Goal: Task Accomplishment & Management: Manage account settings

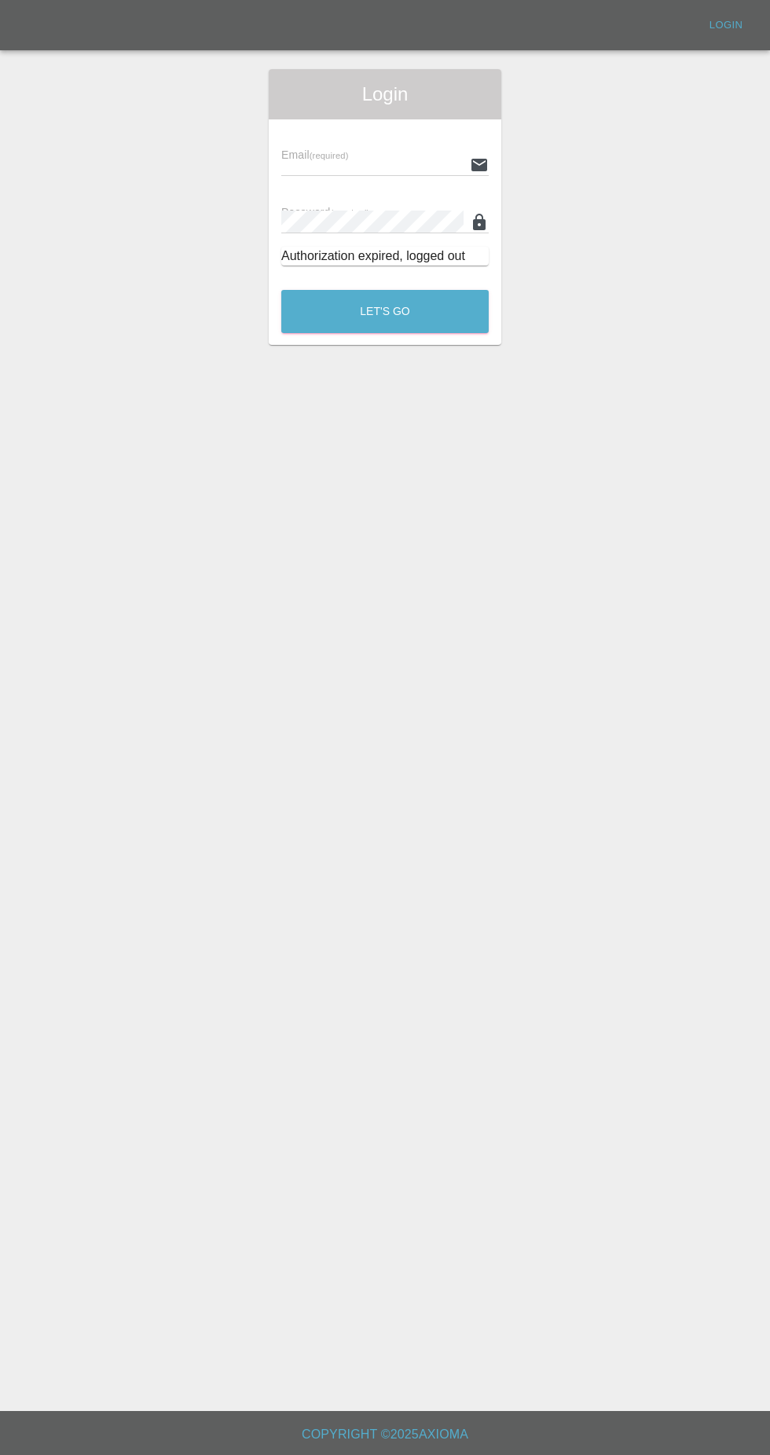
click at [311, 164] on input "text" at bounding box center [372, 164] width 182 height 23
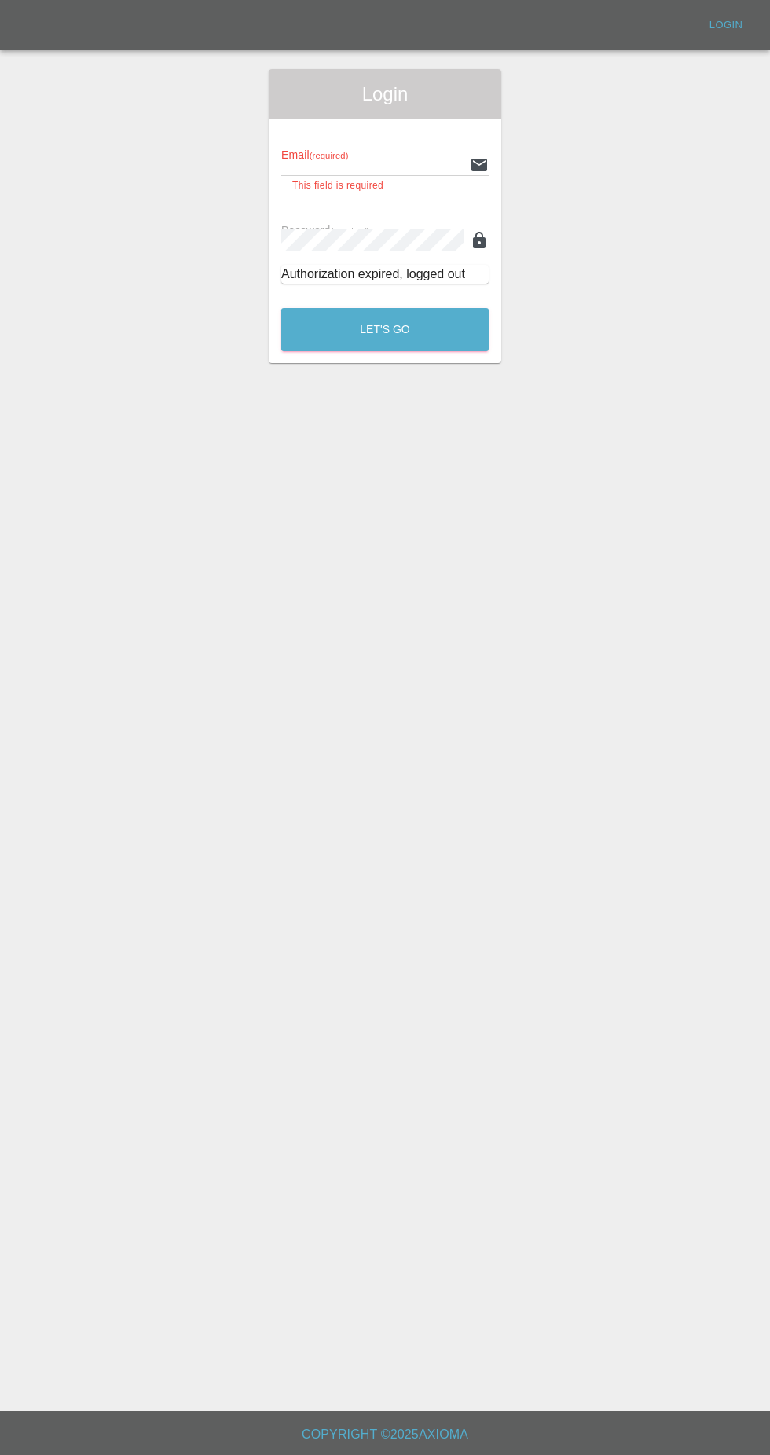
type input "[EMAIL_ADDRESS][DOMAIN_NAME]"
click at [281, 308] on button "Let's Go" at bounding box center [384, 329] width 207 height 43
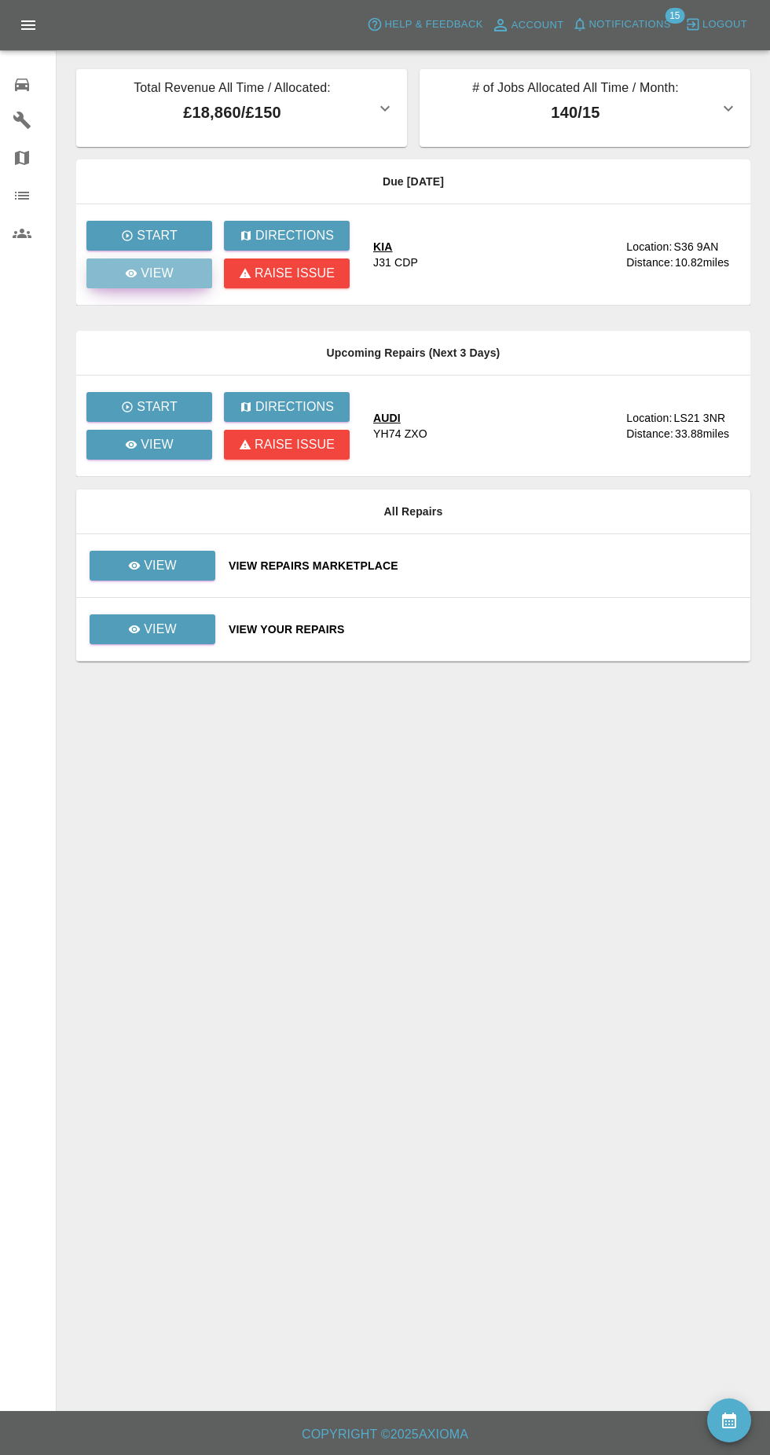
click at [156, 273] on p "View" at bounding box center [157, 273] width 33 height 19
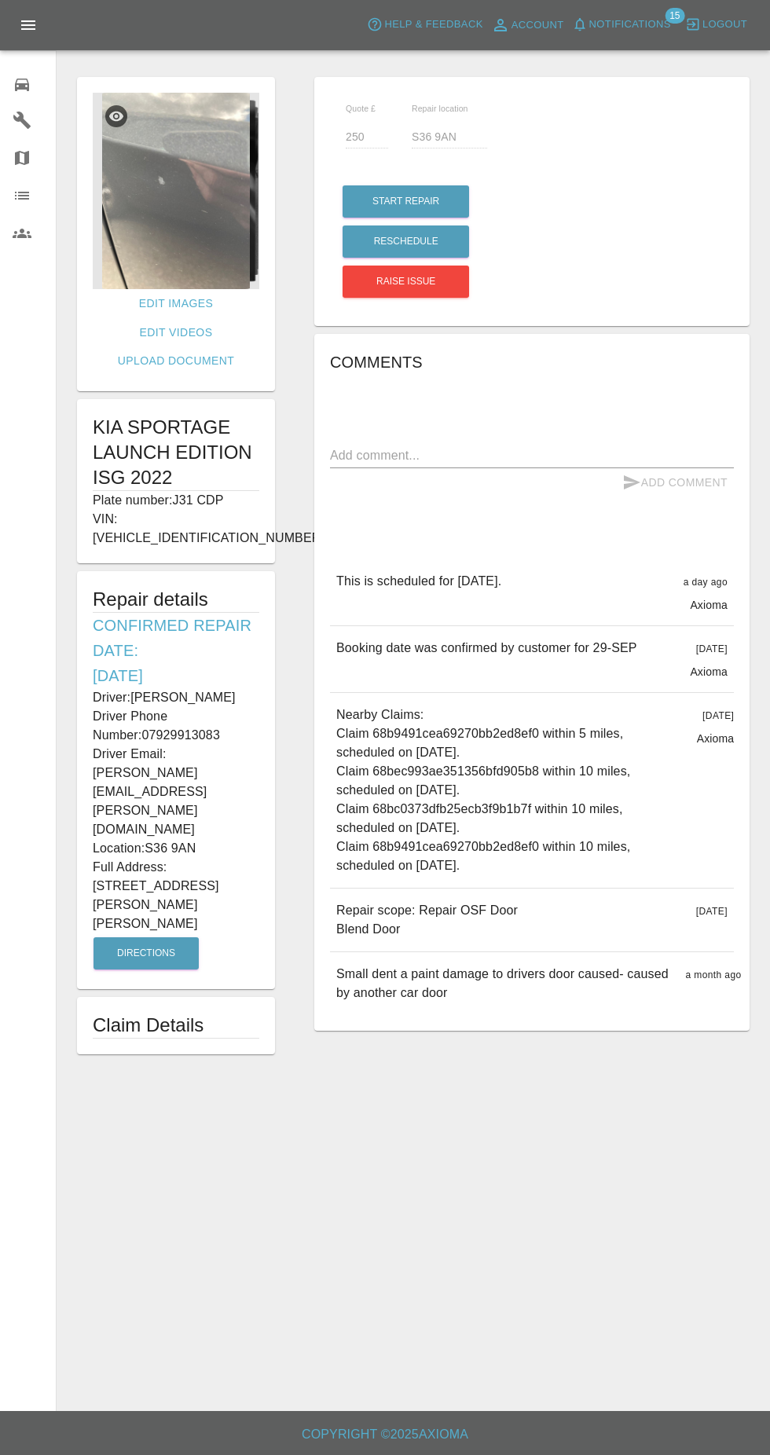
click at [163, 254] on img at bounding box center [176, 191] width 167 height 196
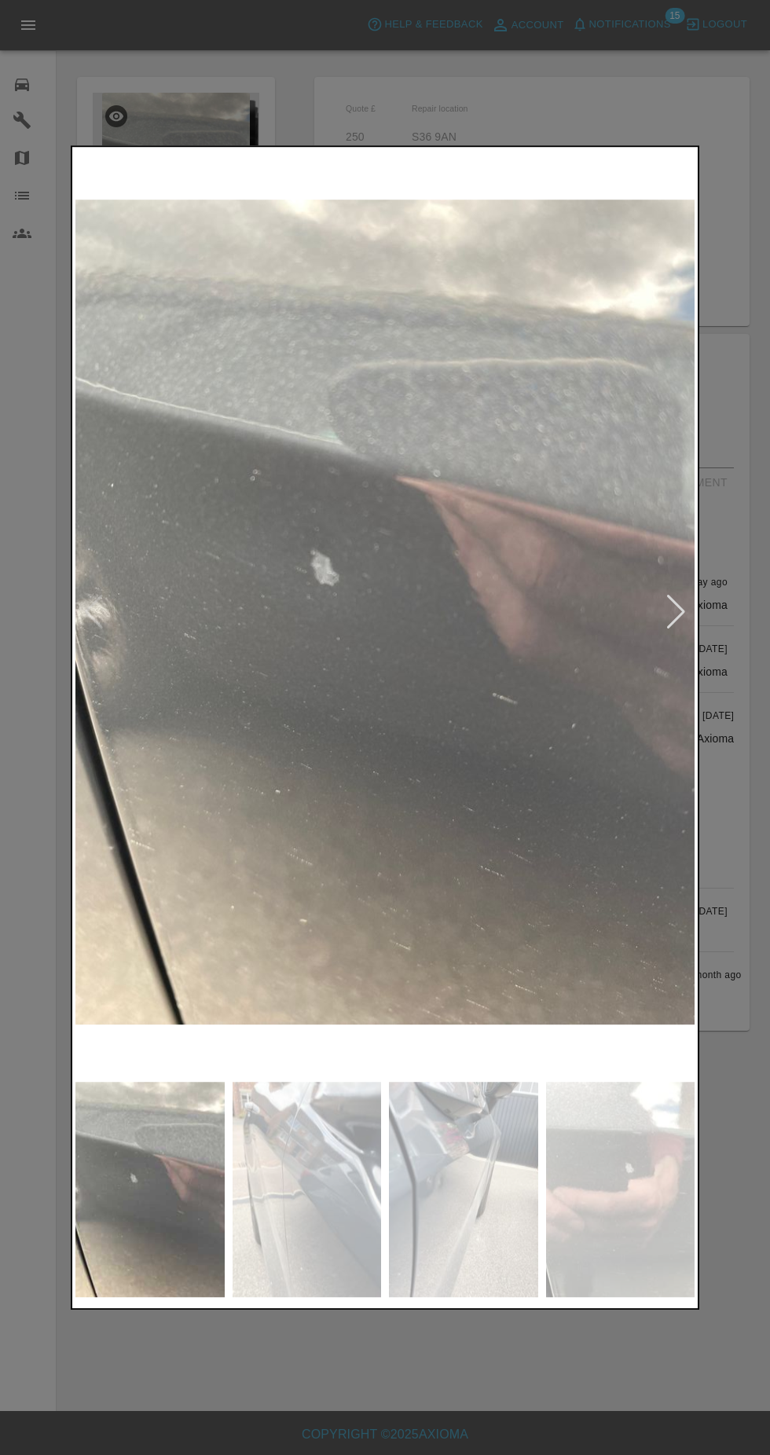
click at [348, 1205] on img at bounding box center [307, 1189] width 149 height 215
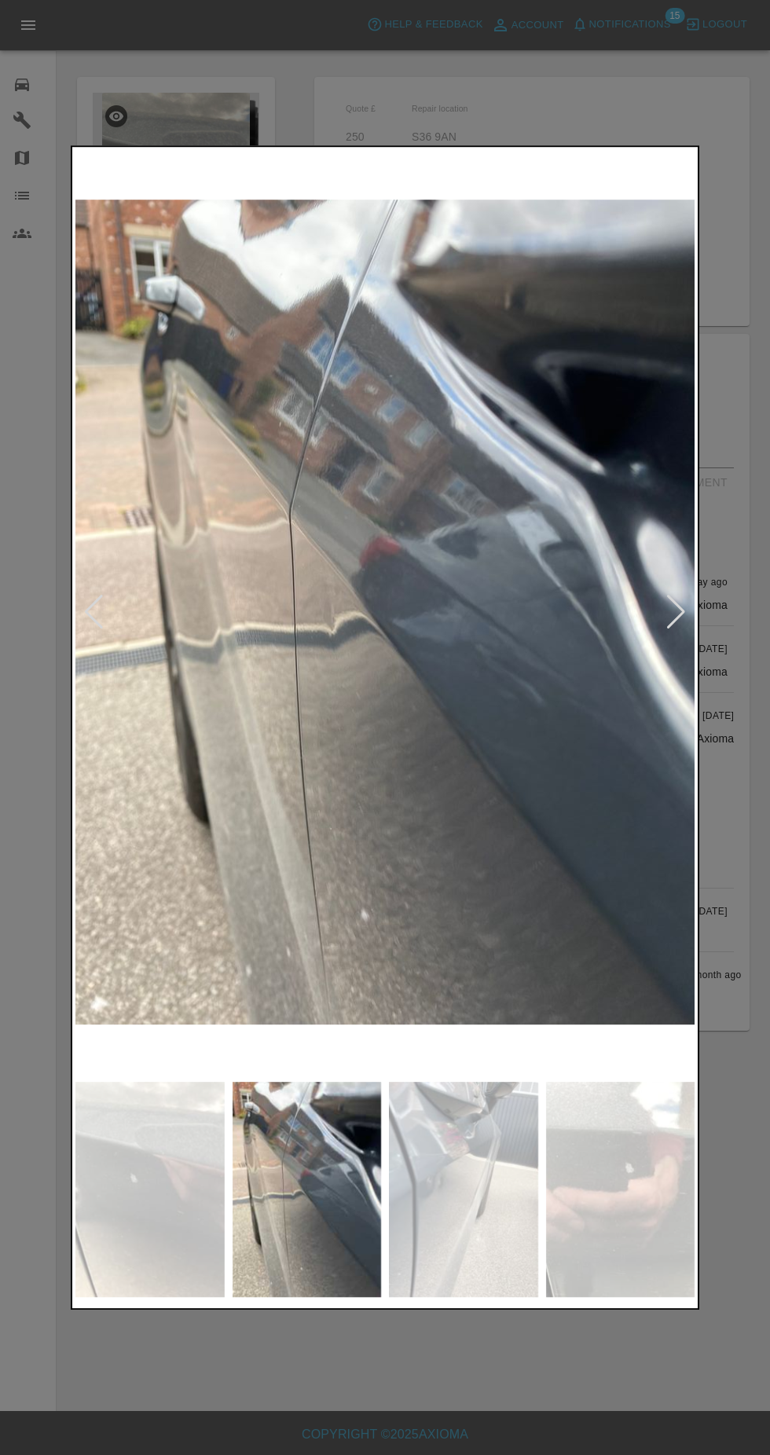
click at [453, 1192] on img at bounding box center [463, 1189] width 149 height 215
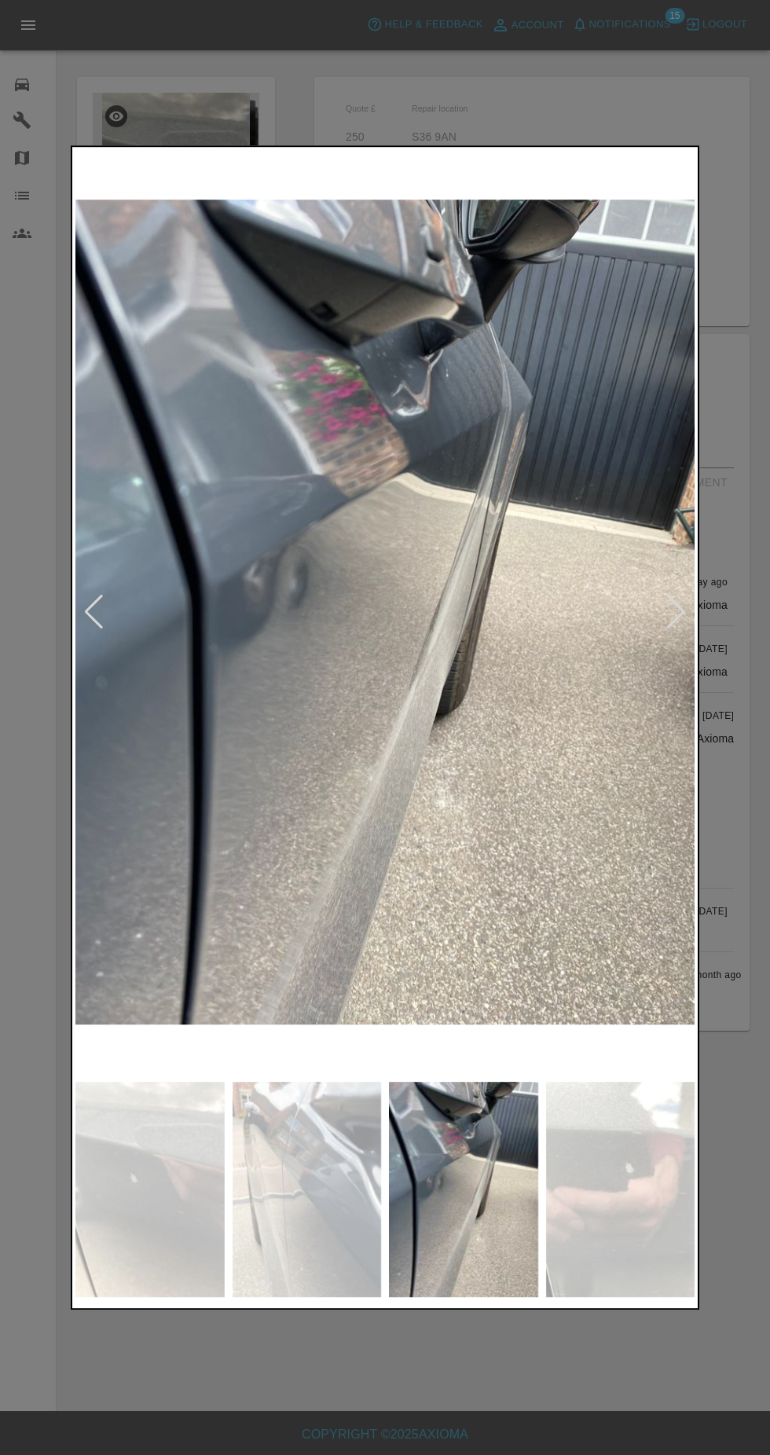
click at [593, 1141] on img at bounding box center [620, 1189] width 149 height 215
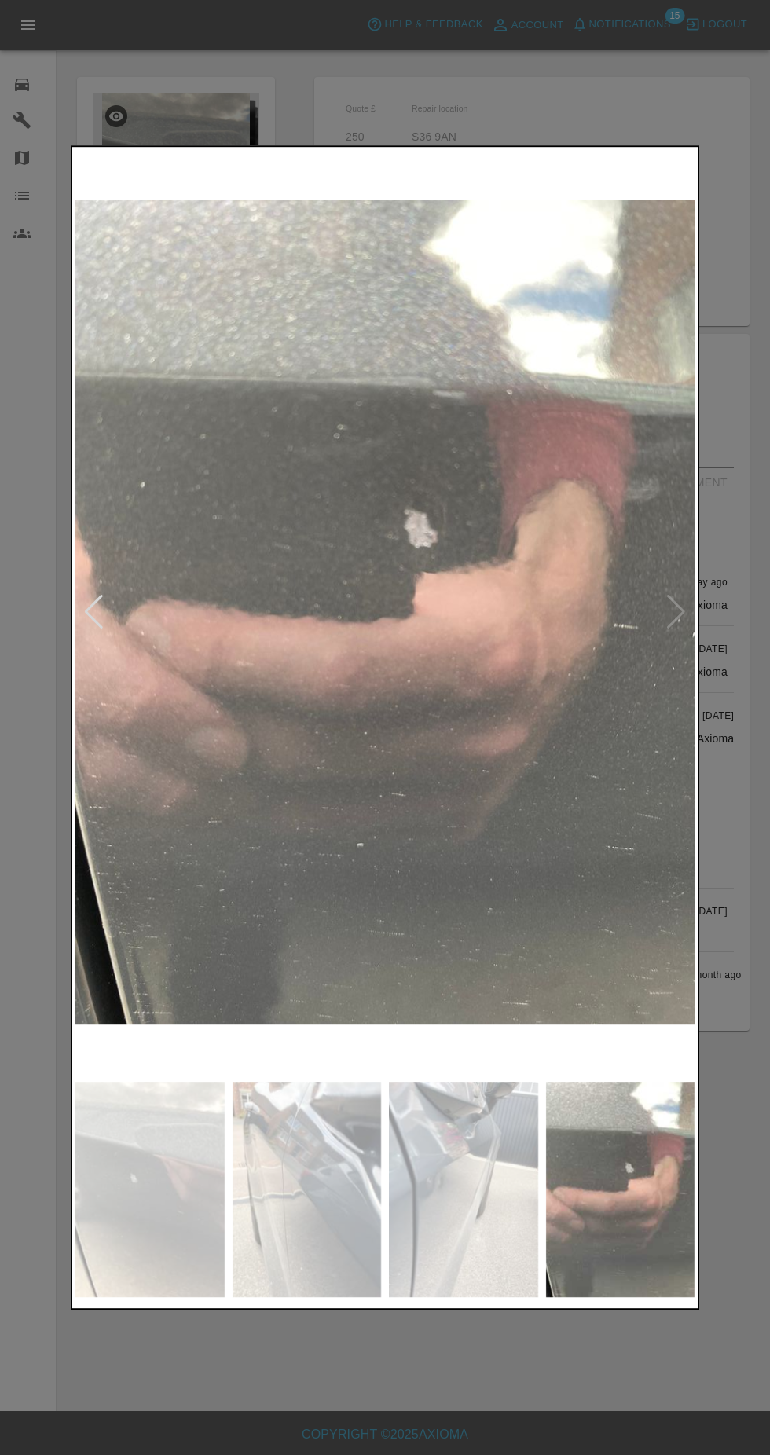
click at [299, 1231] on img at bounding box center [307, 1189] width 149 height 215
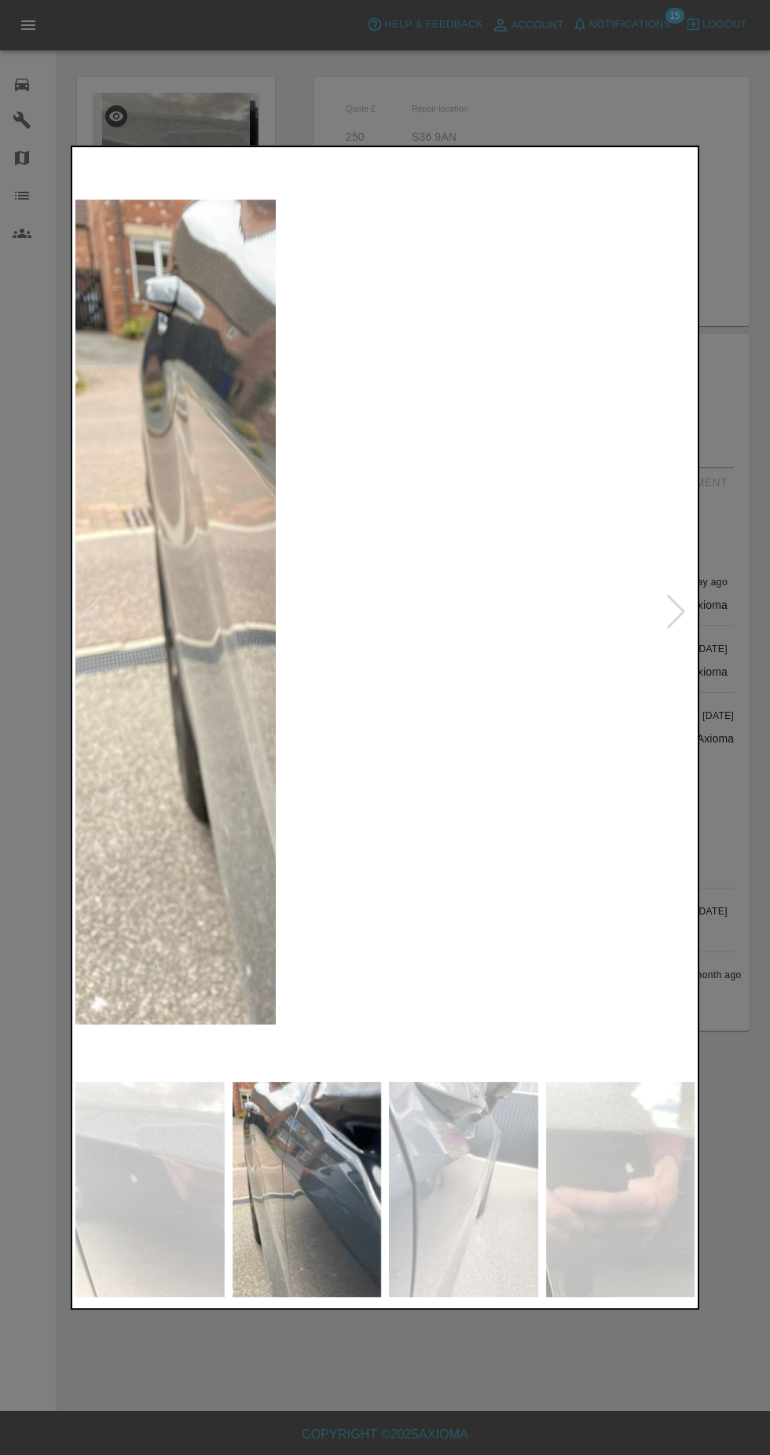
click at [162, 1221] on img at bounding box center [149, 1189] width 149 height 215
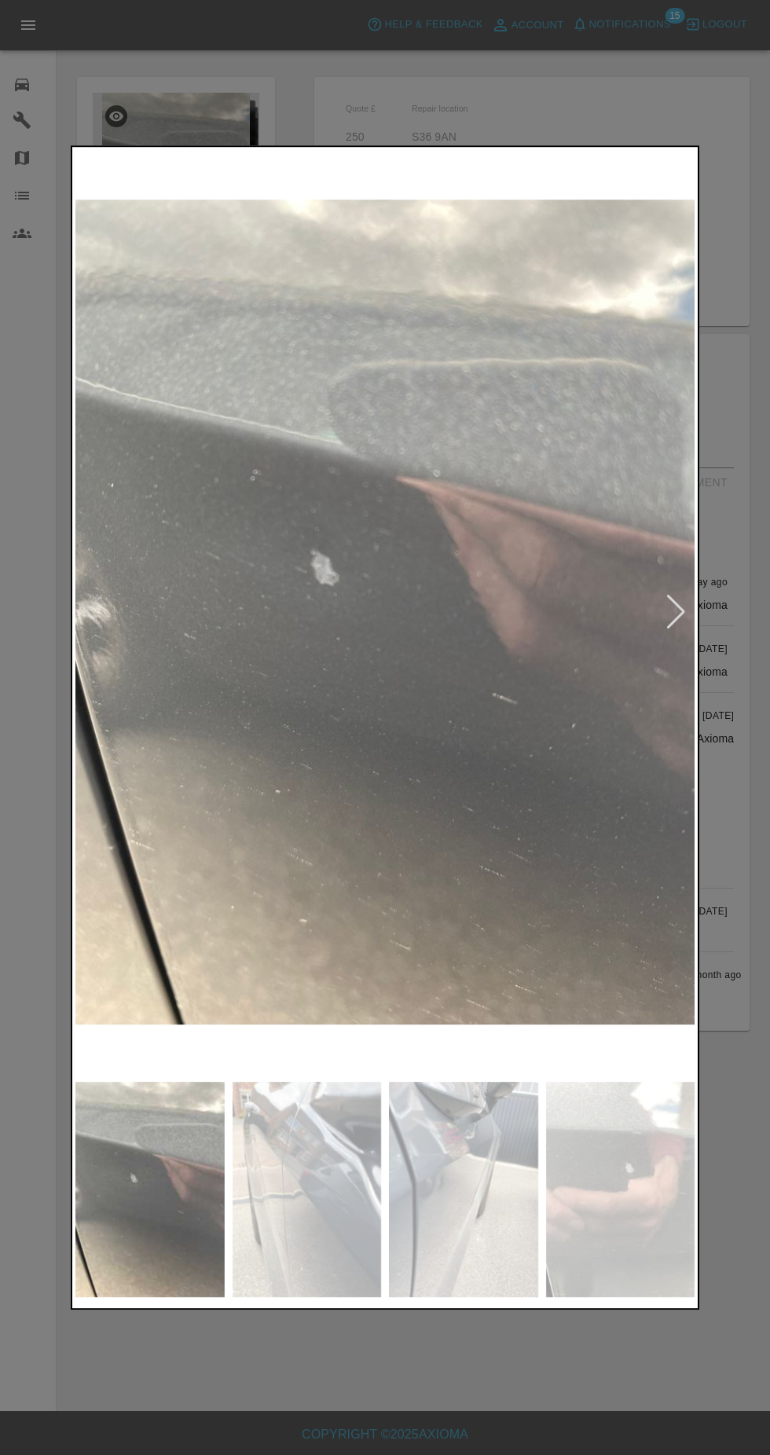
click at [372, 1378] on div at bounding box center [385, 727] width 770 height 1455
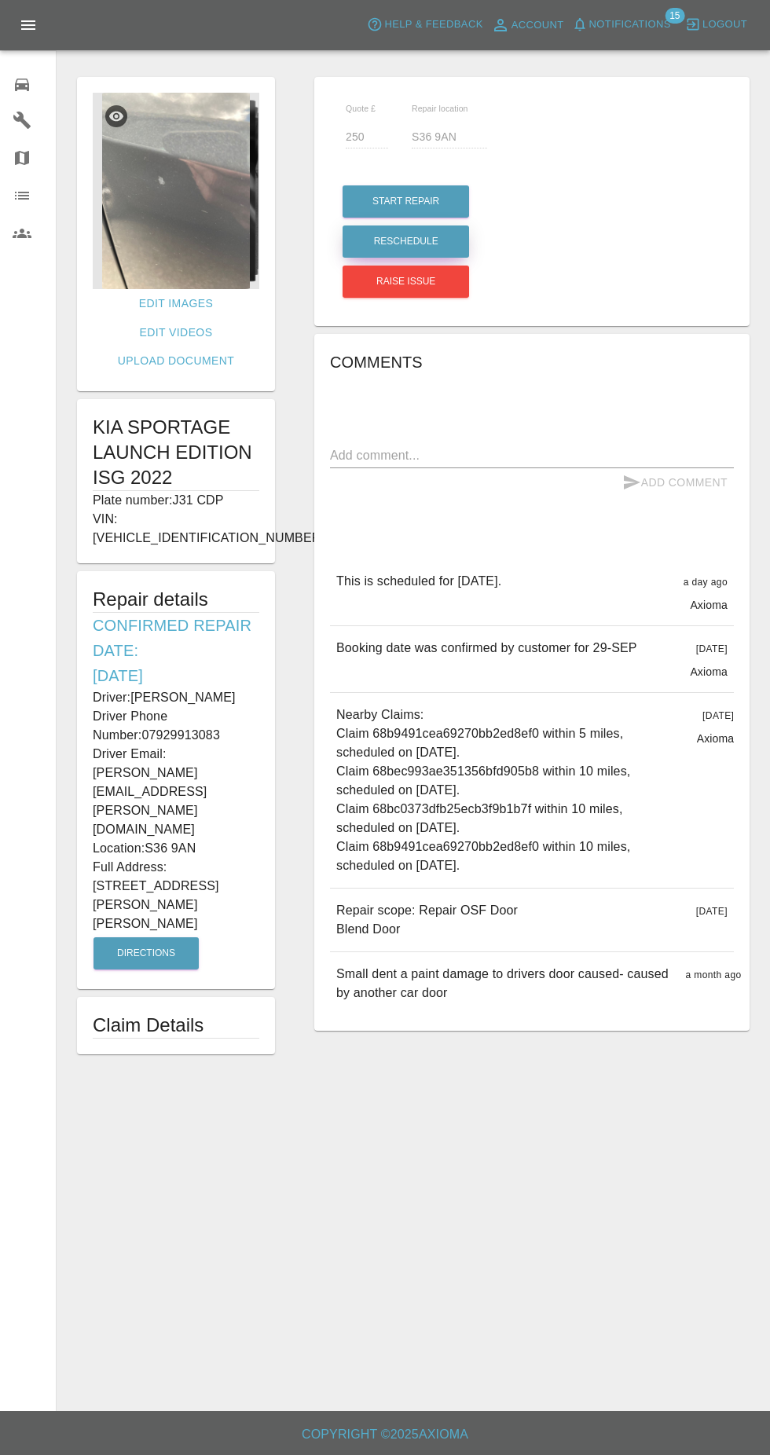
click at [372, 245] on button "Reschedule" at bounding box center [406, 242] width 127 height 32
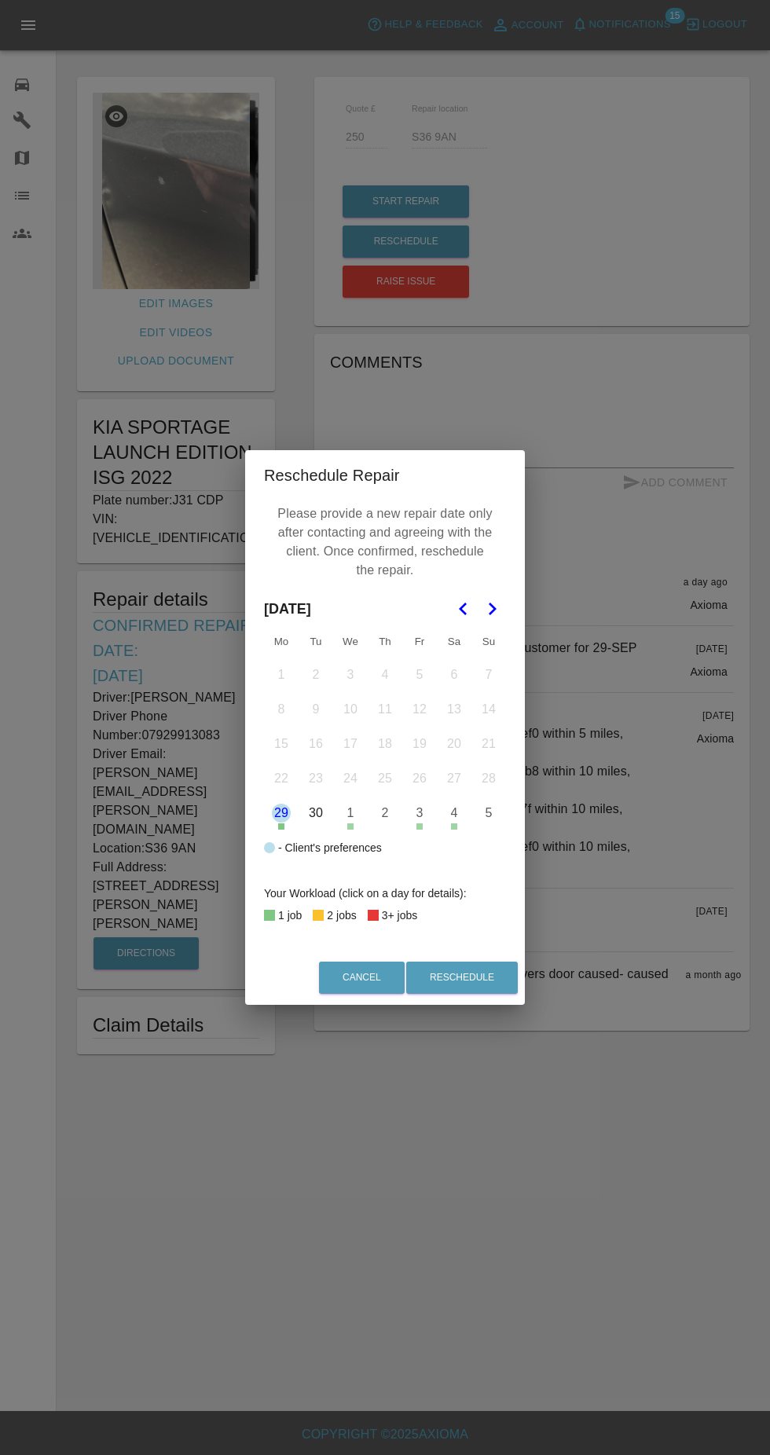
click at [316, 813] on button "30" at bounding box center [315, 813] width 33 height 33
click at [479, 981] on button "Reschedule" at bounding box center [462, 978] width 112 height 32
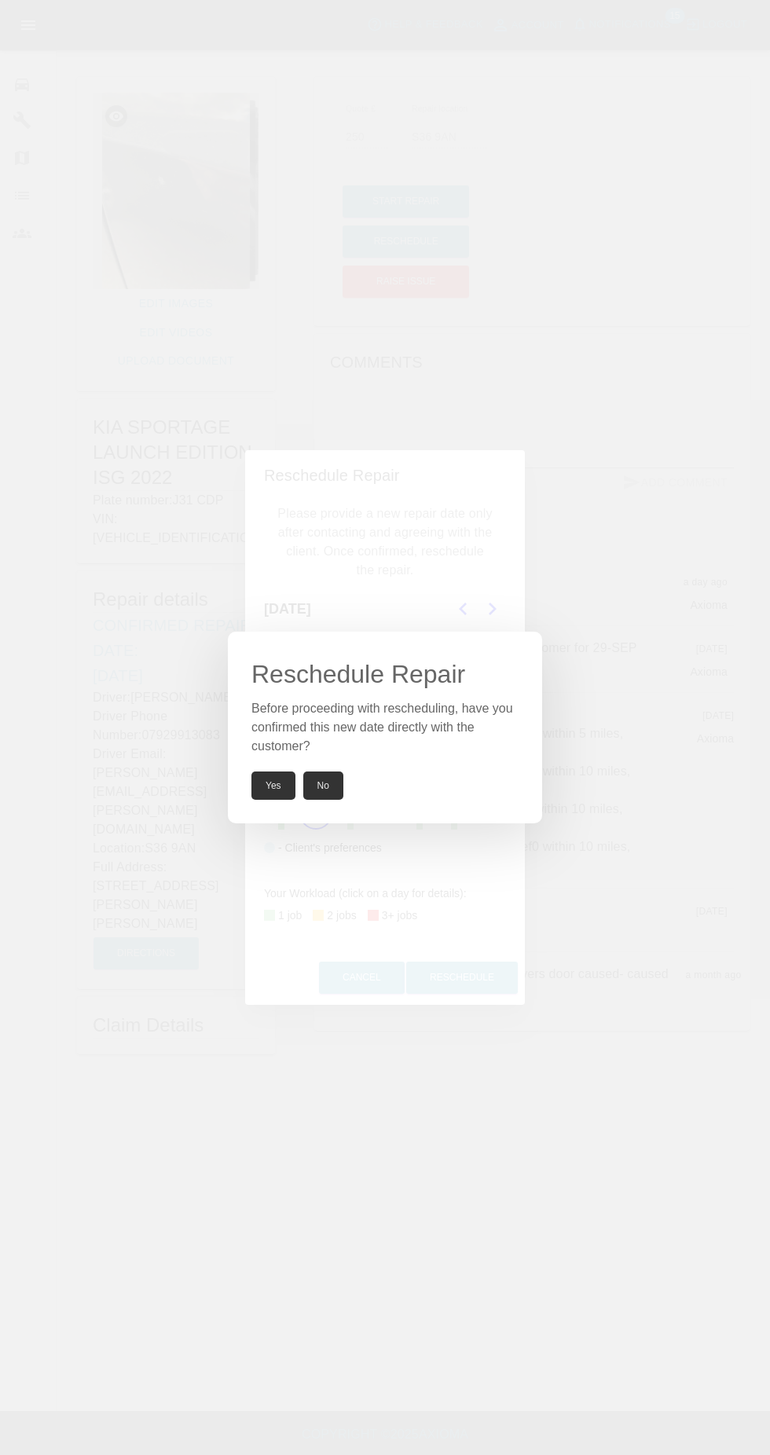
click at [273, 787] on button "Yes" at bounding box center [273, 786] width 44 height 28
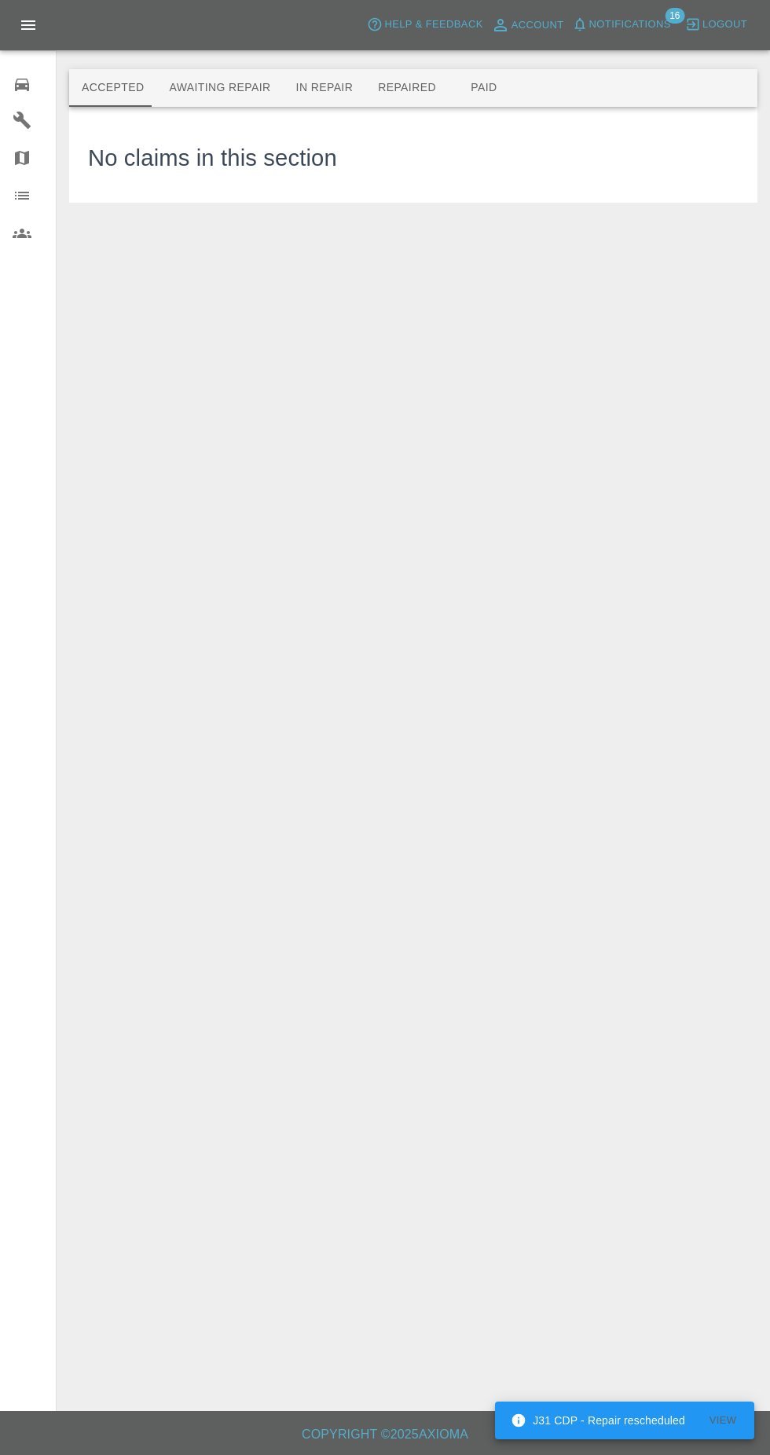
click at [167, 92] on button "Awaiting Repair" at bounding box center [219, 88] width 127 height 38
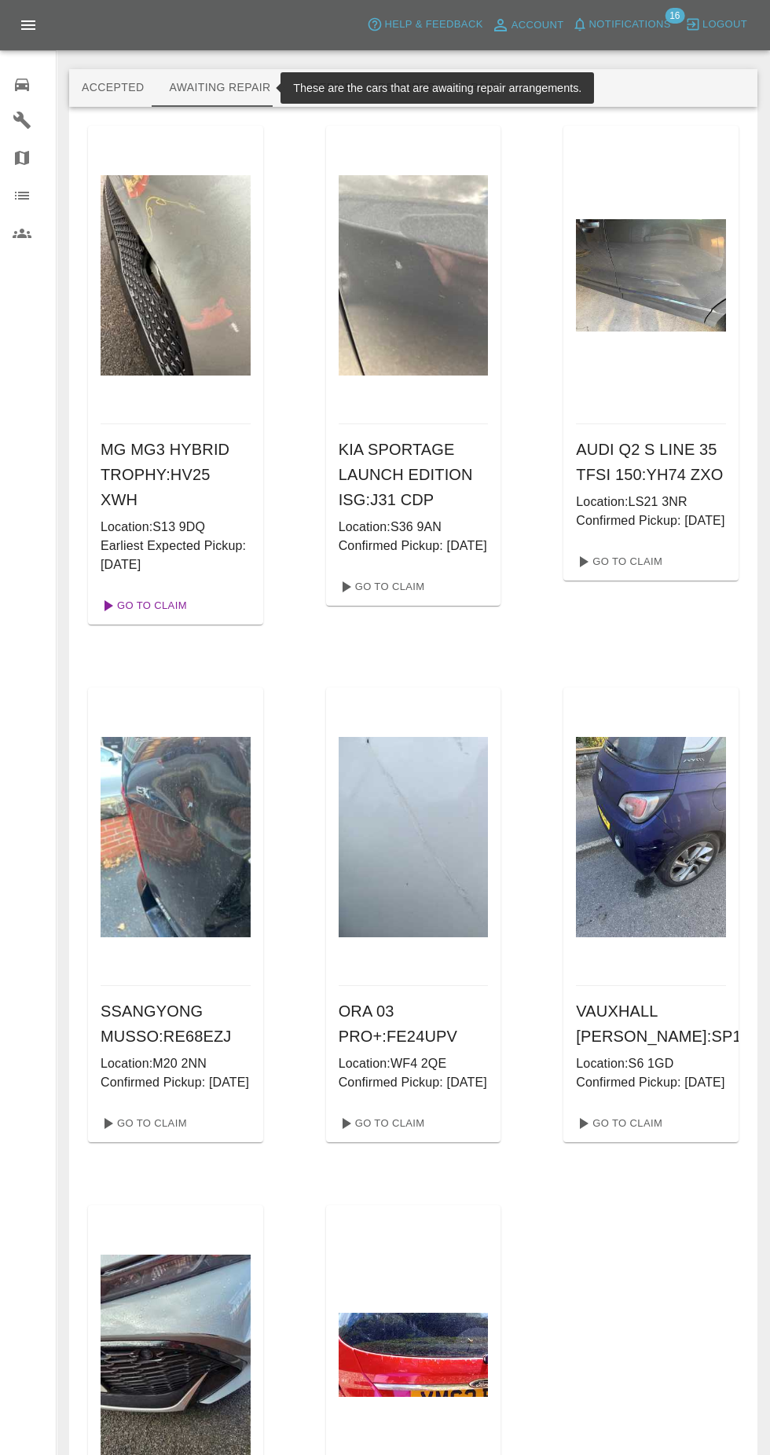
click at [139, 593] on link "Go To Claim" at bounding box center [142, 605] width 97 height 25
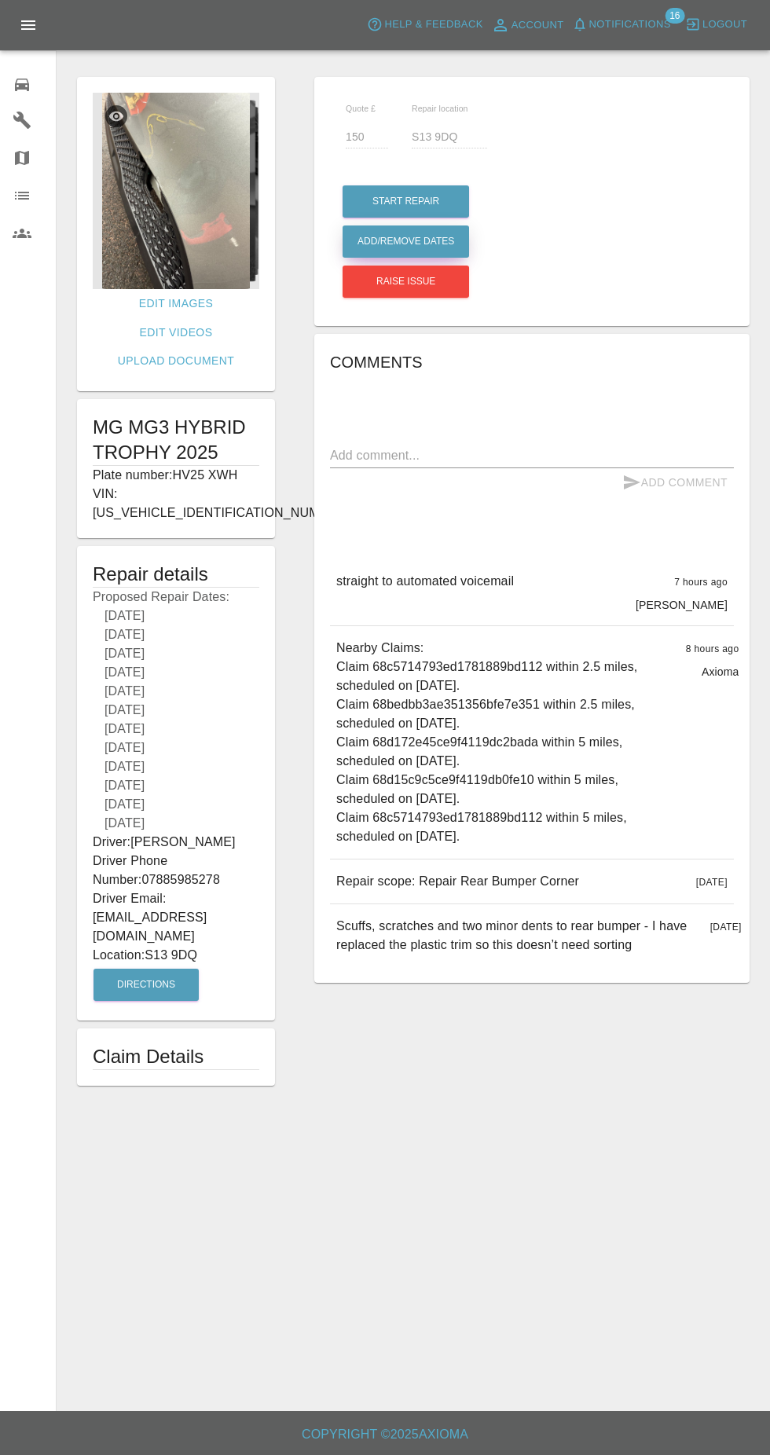
click at [390, 241] on button "Add/Remove Dates" at bounding box center [406, 242] width 127 height 32
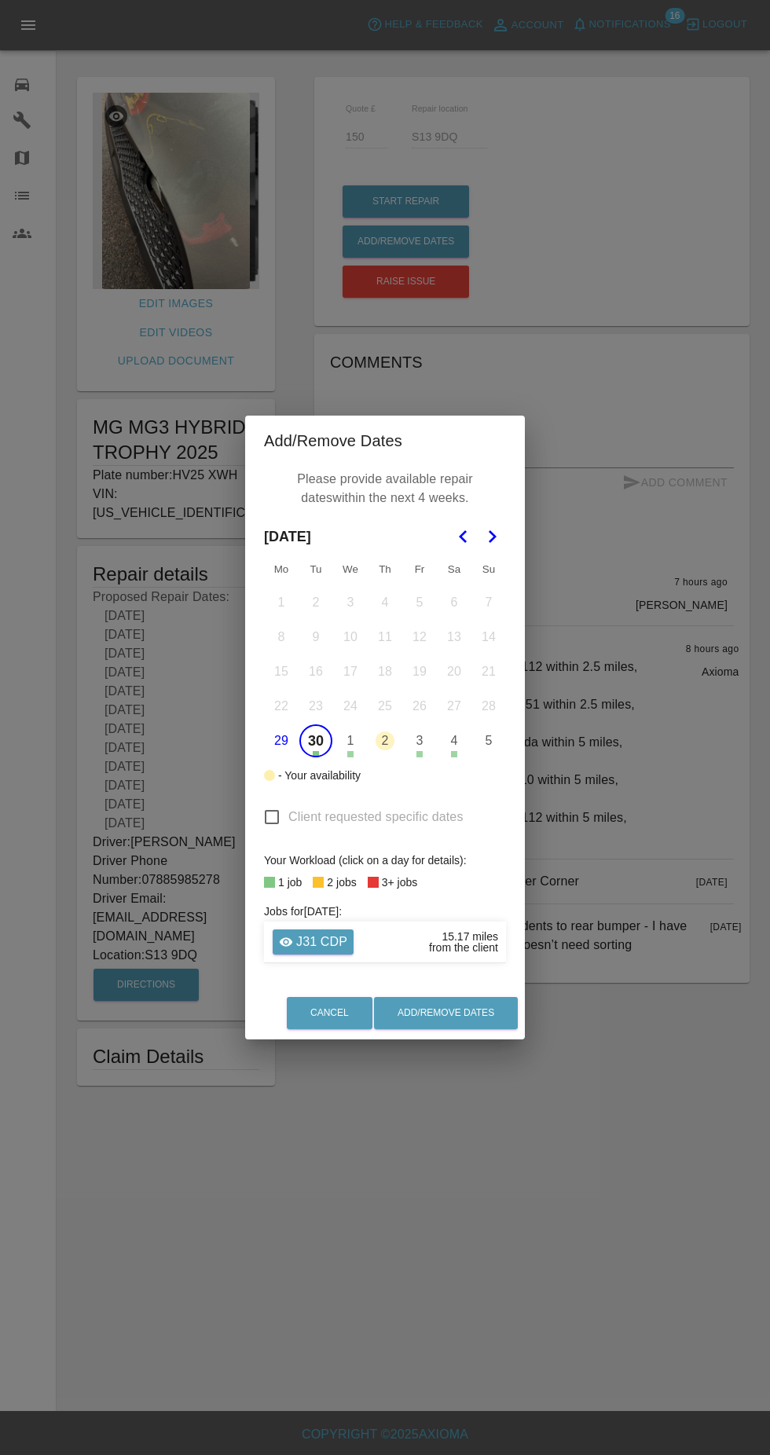
click at [314, 748] on button "30" at bounding box center [315, 741] width 33 height 33
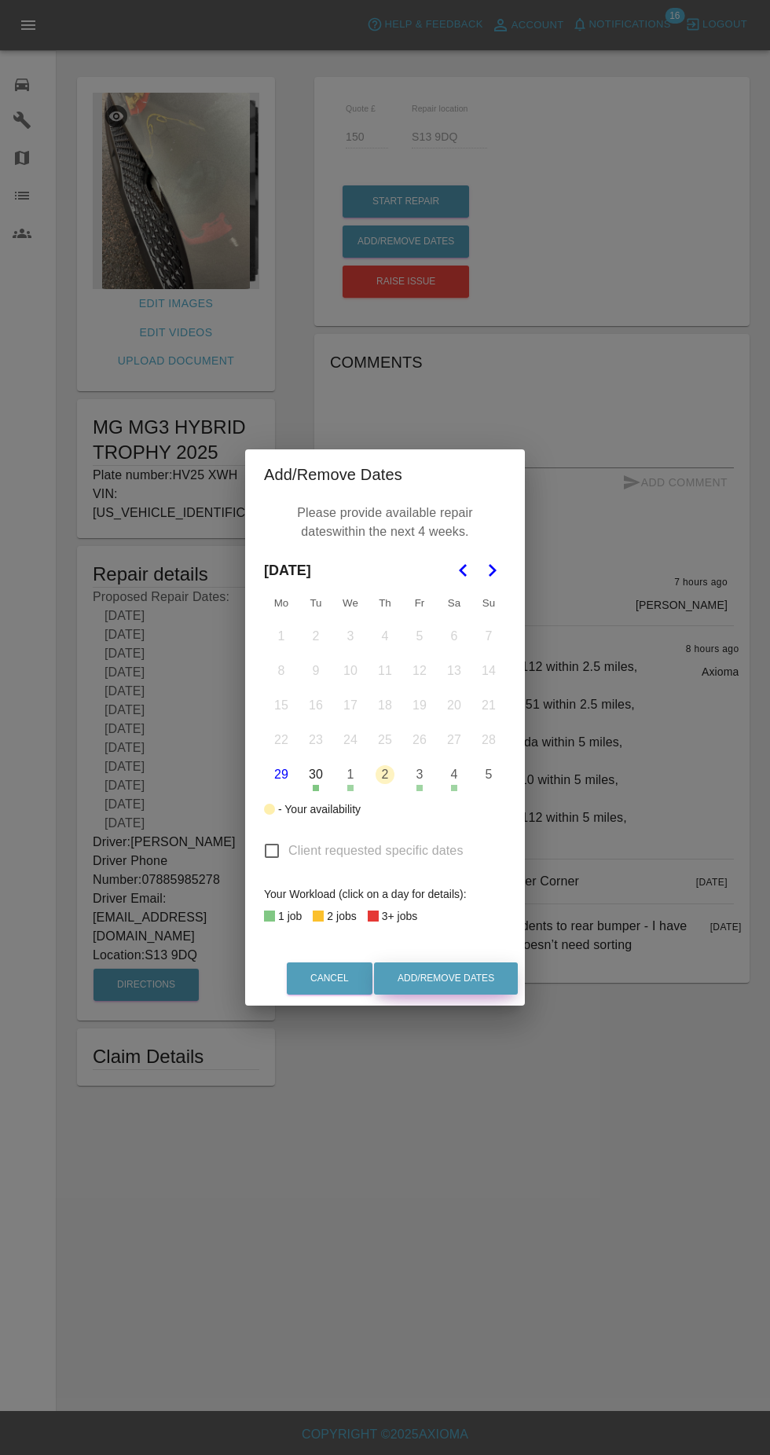
click at [490, 986] on button "Add/Remove Dates" at bounding box center [446, 979] width 144 height 32
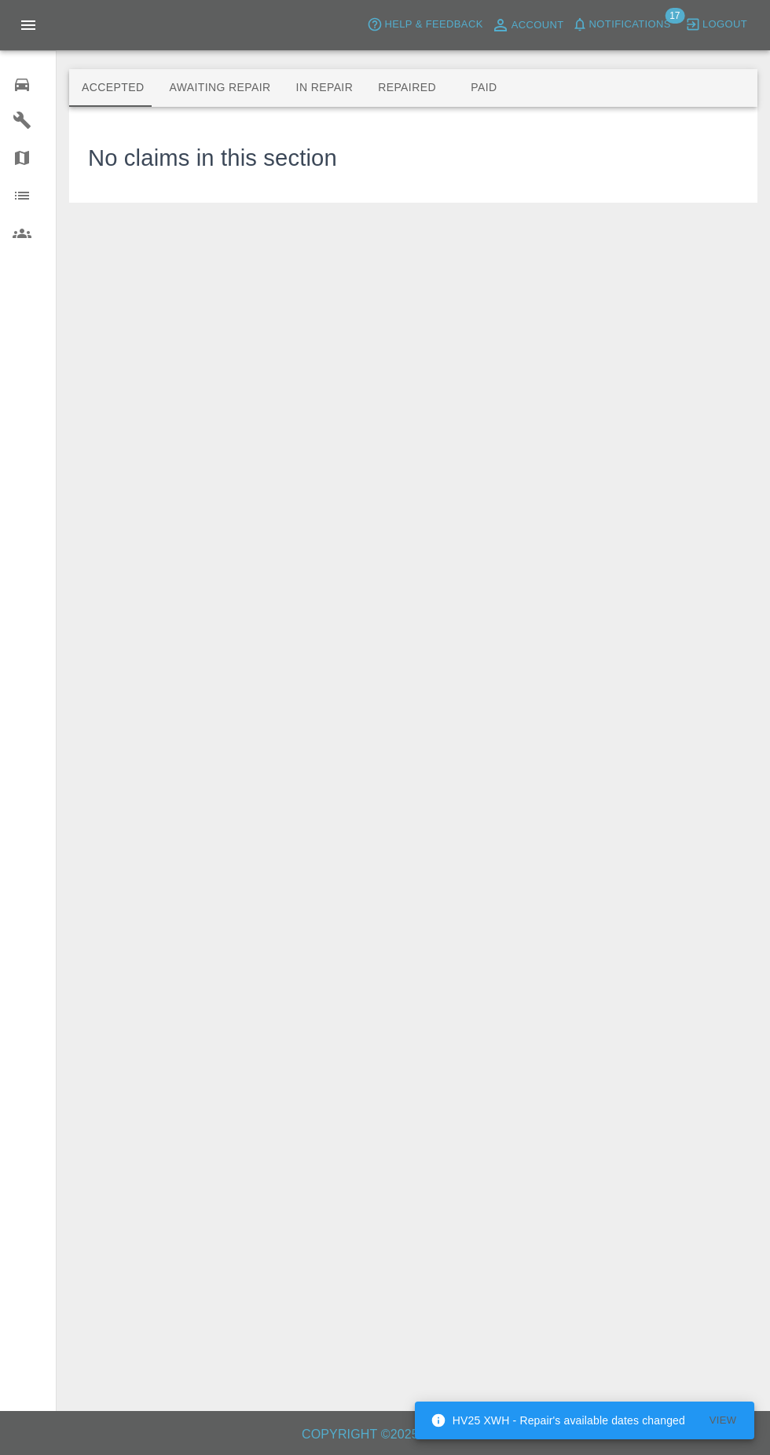
click at [186, 93] on button "Awaiting Repair" at bounding box center [219, 88] width 127 height 38
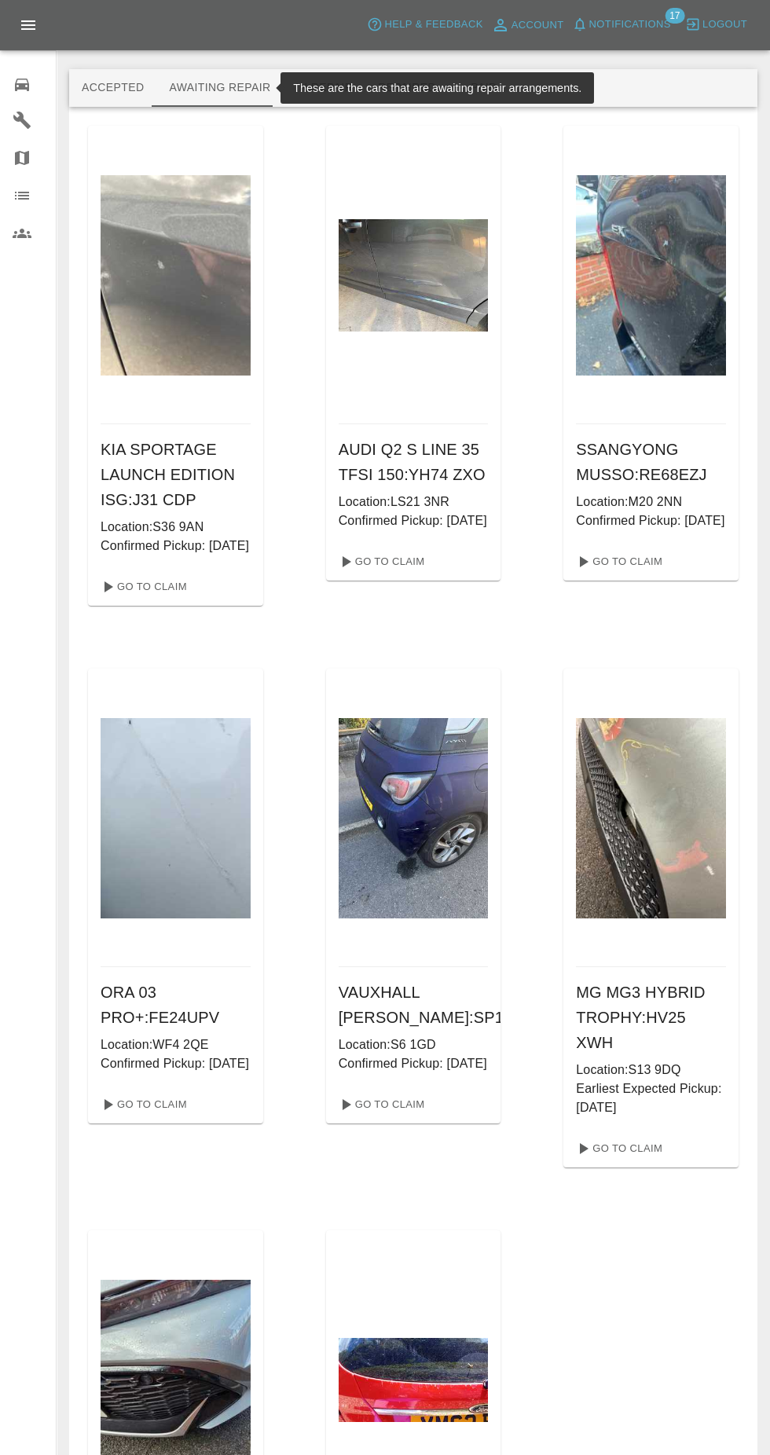
click at [408, 353] on div at bounding box center [414, 275] width 150 height 299
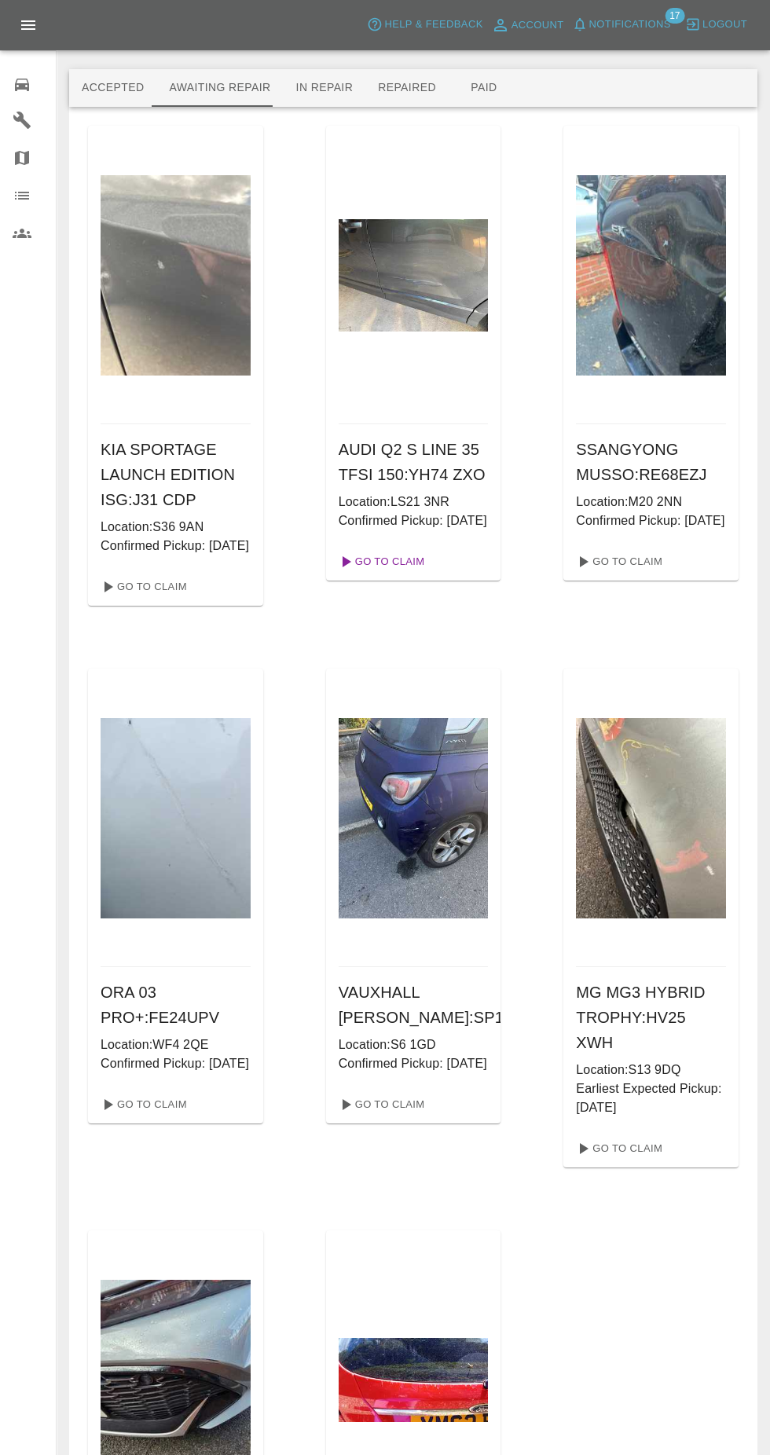
click at [371, 574] on link "Go To Claim" at bounding box center [380, 561] width 97 height 25
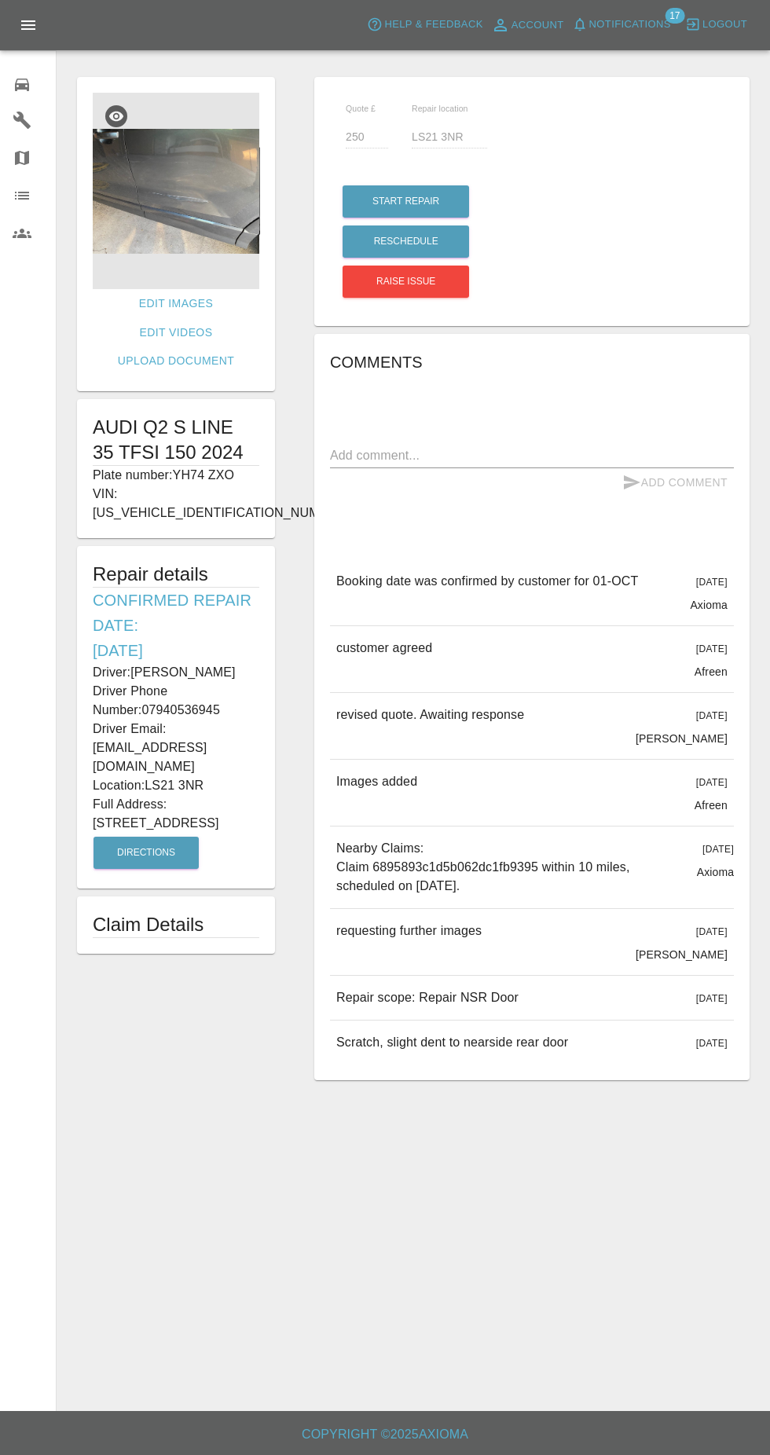
click at [162, 222] on img at bounding box center [176, 191] width 167 height 196
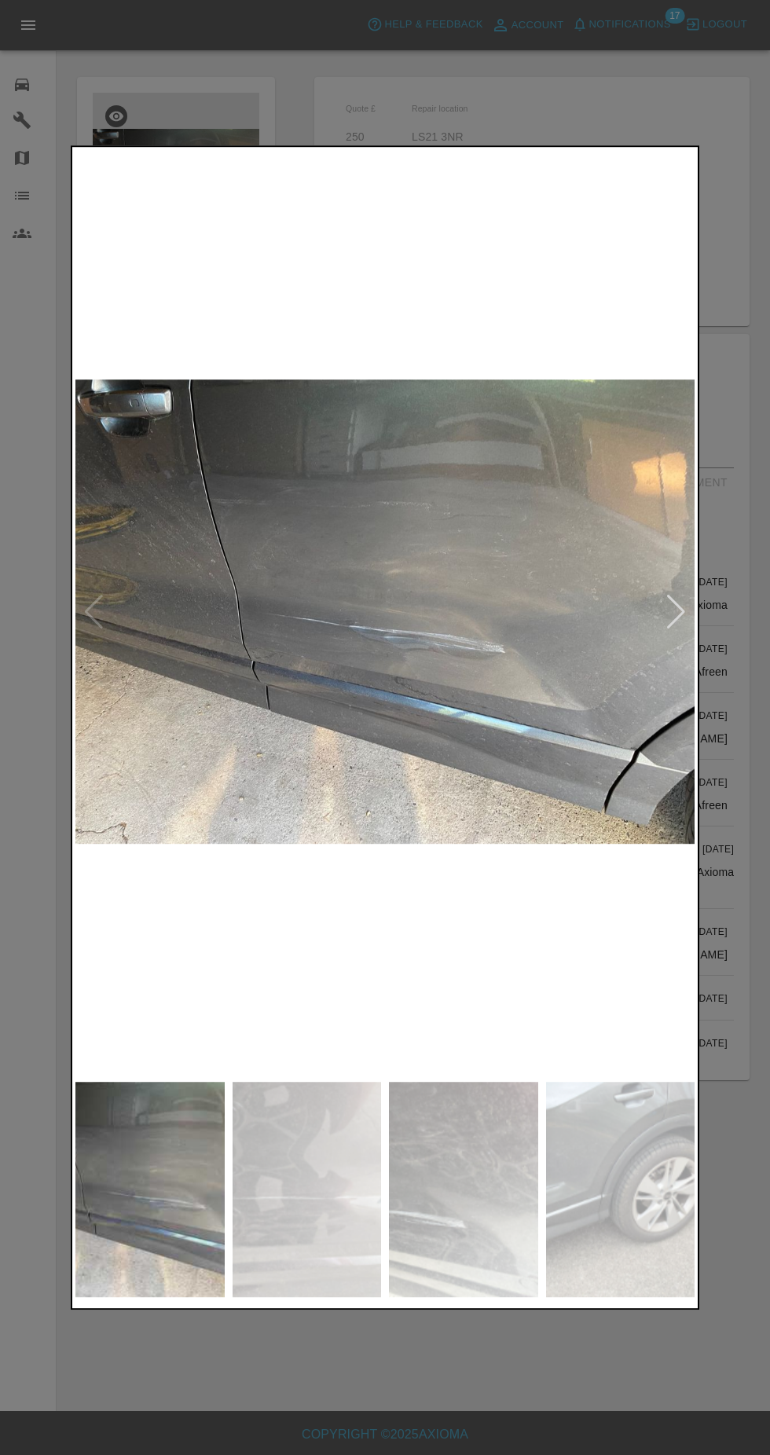
click at [171, 152] on img at bounding box center [384, 612] width 619 height 924
click at [725, 860] on div at bounding box center [385, 727] width 770 height 1455
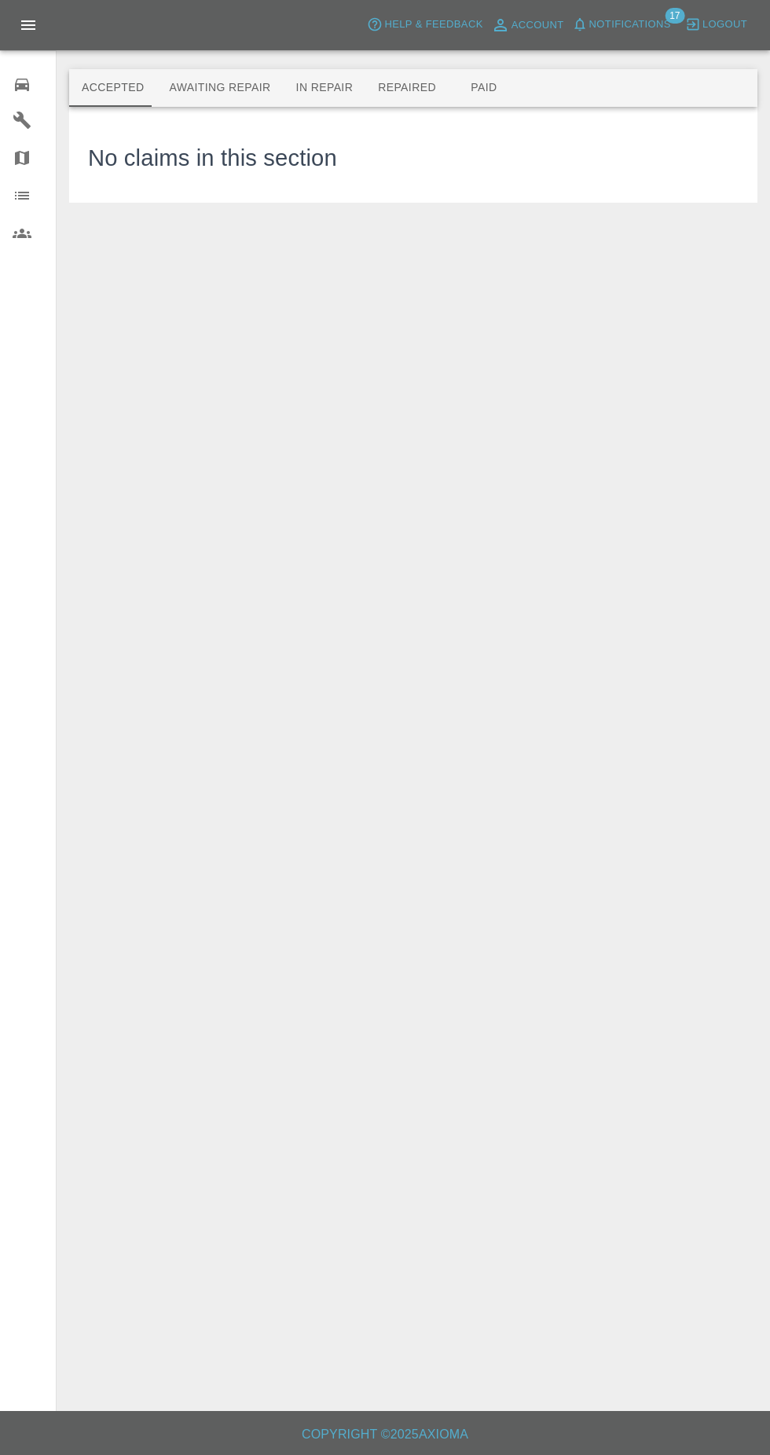
click at [176, 98] on button "Awaiting Repair" at bounding box center [219, 88] width 127 height 38
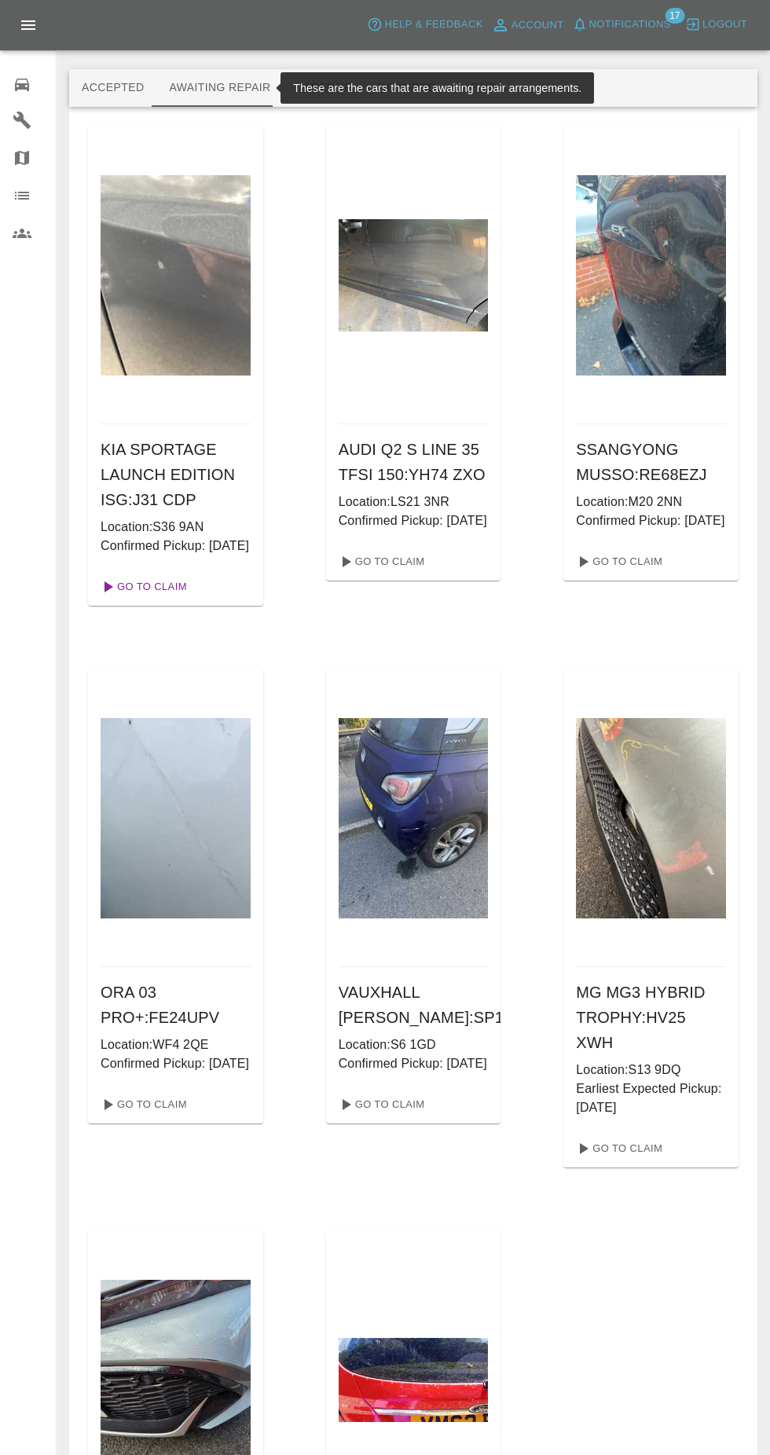
click at [129, 600] on link "Go To Claim" at bounding box center [142, 586] width 97 height 25
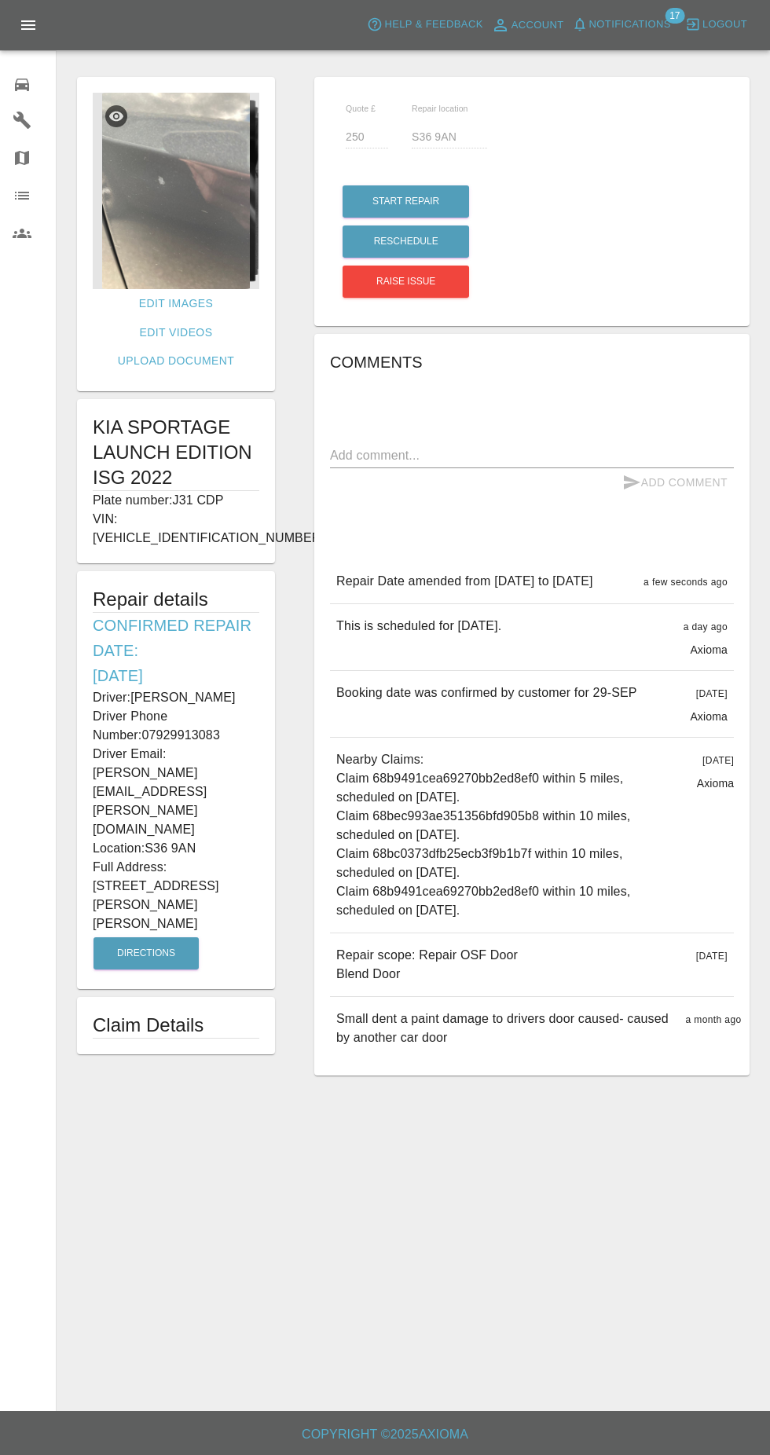
click at [177, 256] on img at bounding box center [176, 191] width 167 height 196
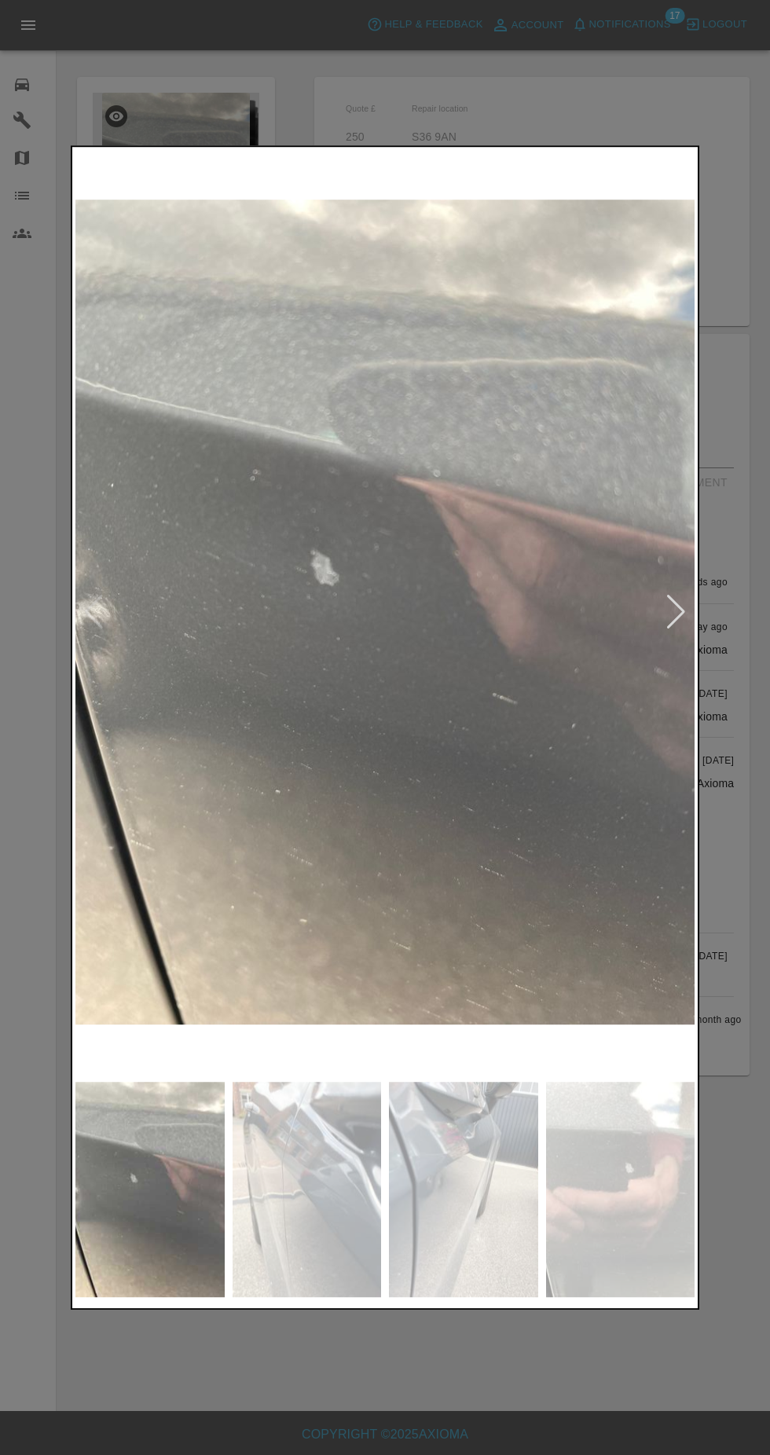
click at [364, 1362] on div at bounding box center [385, 727] width 770 height 1455
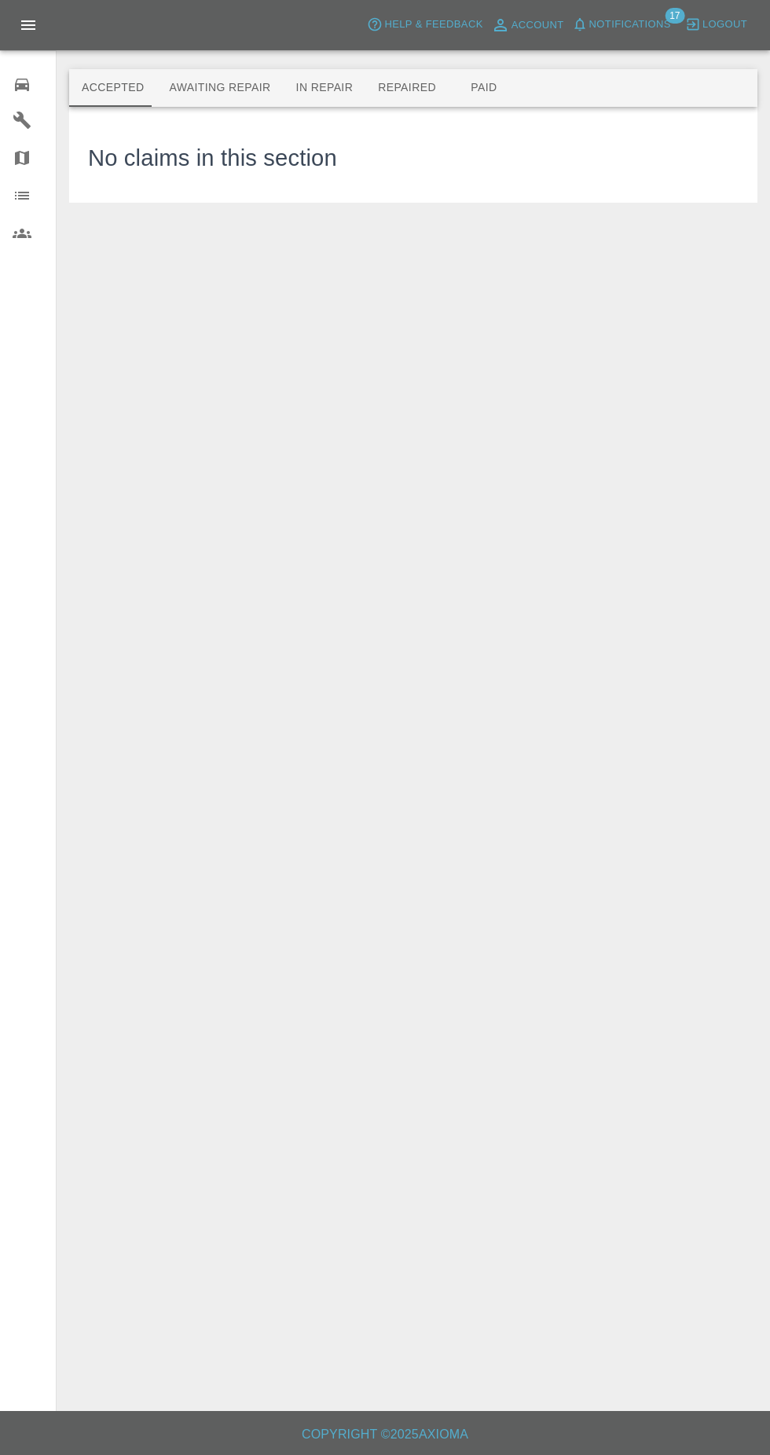
click at [206, 87] on button "Awaiting Repair" at bounding box center [219, 88] width 127 height 38
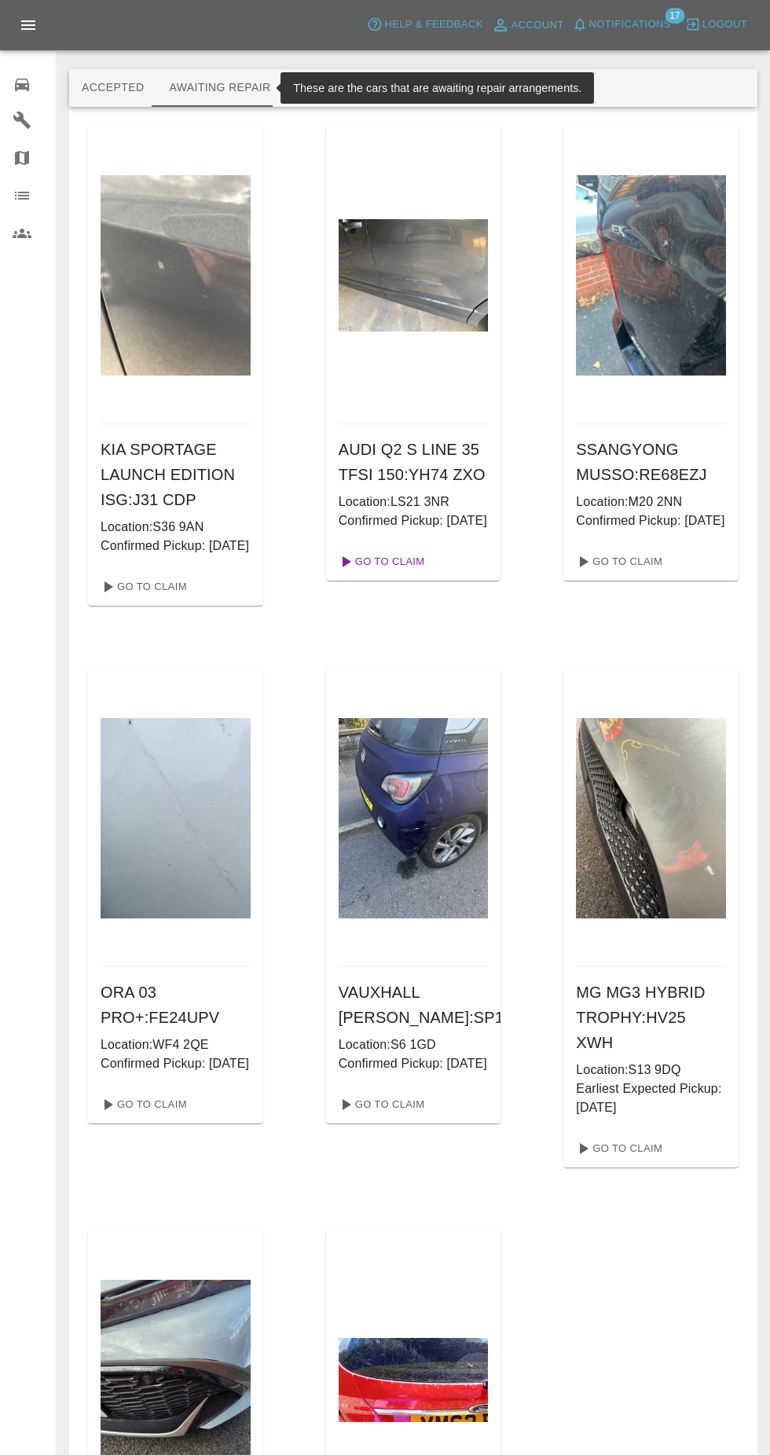
click at [376, 574] on link "Go To Claim" at bounding box center [380, 561] width 97 height 25
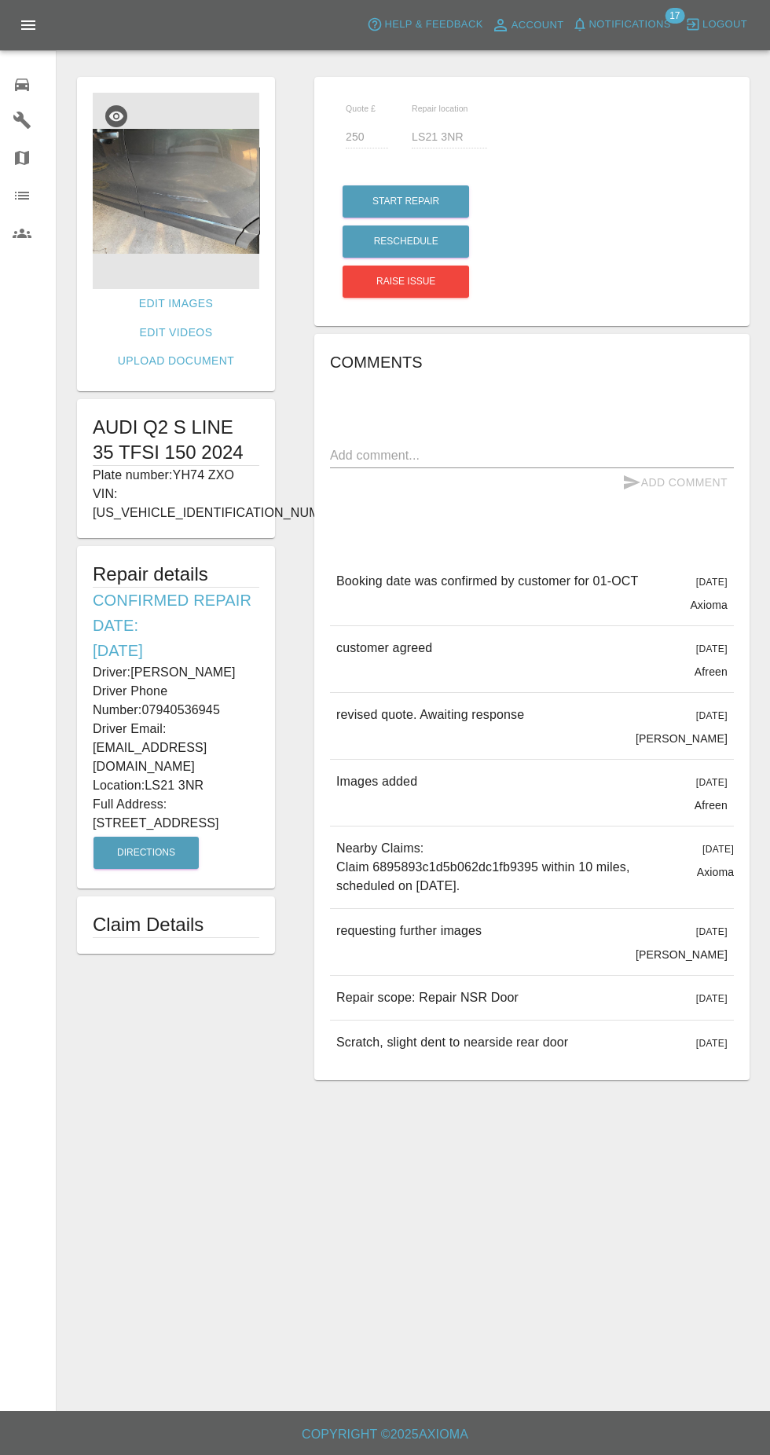
click at [169, 224] on img at bounding box center [176, 191] width 167 height 196
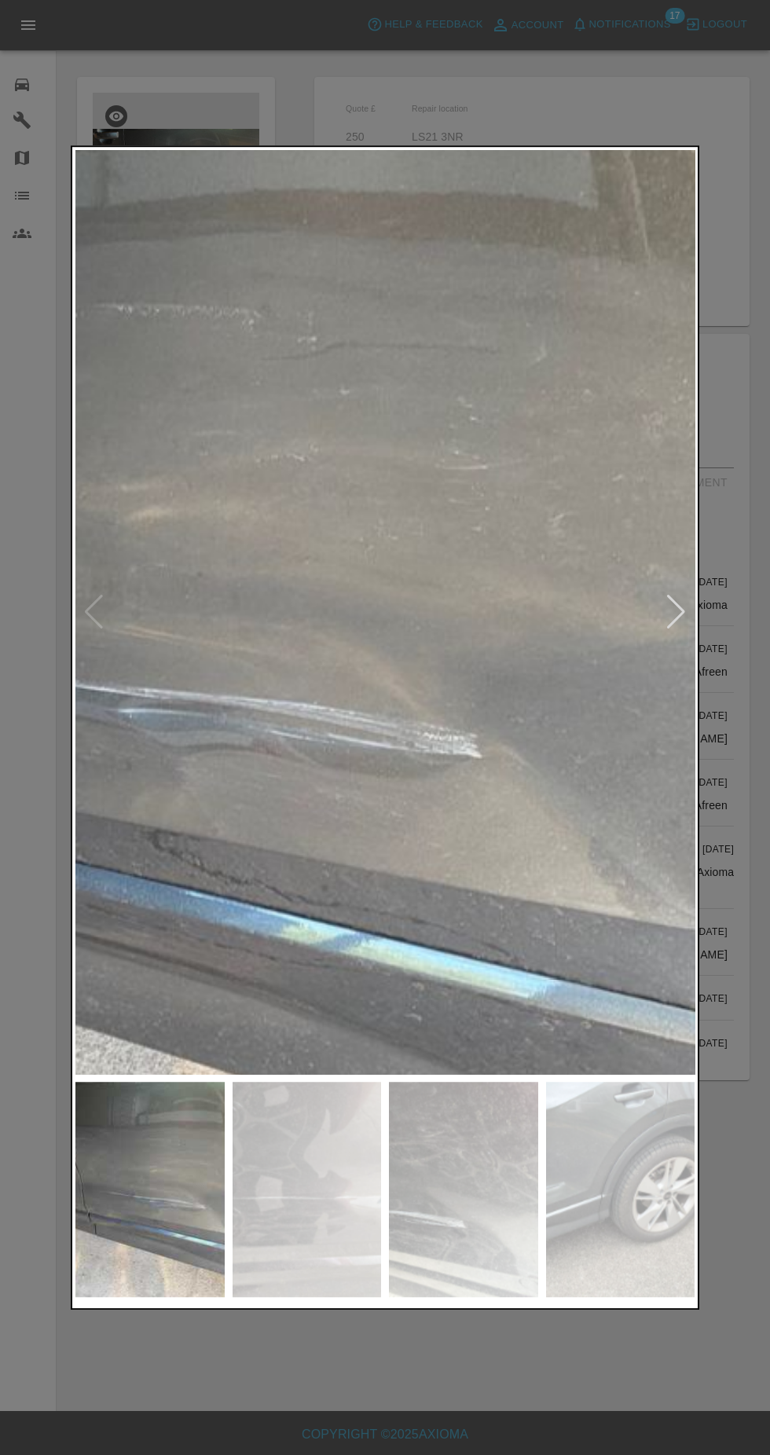
click at [473, 1225] on img at bounding box center [463, 1189] width 149 height 215
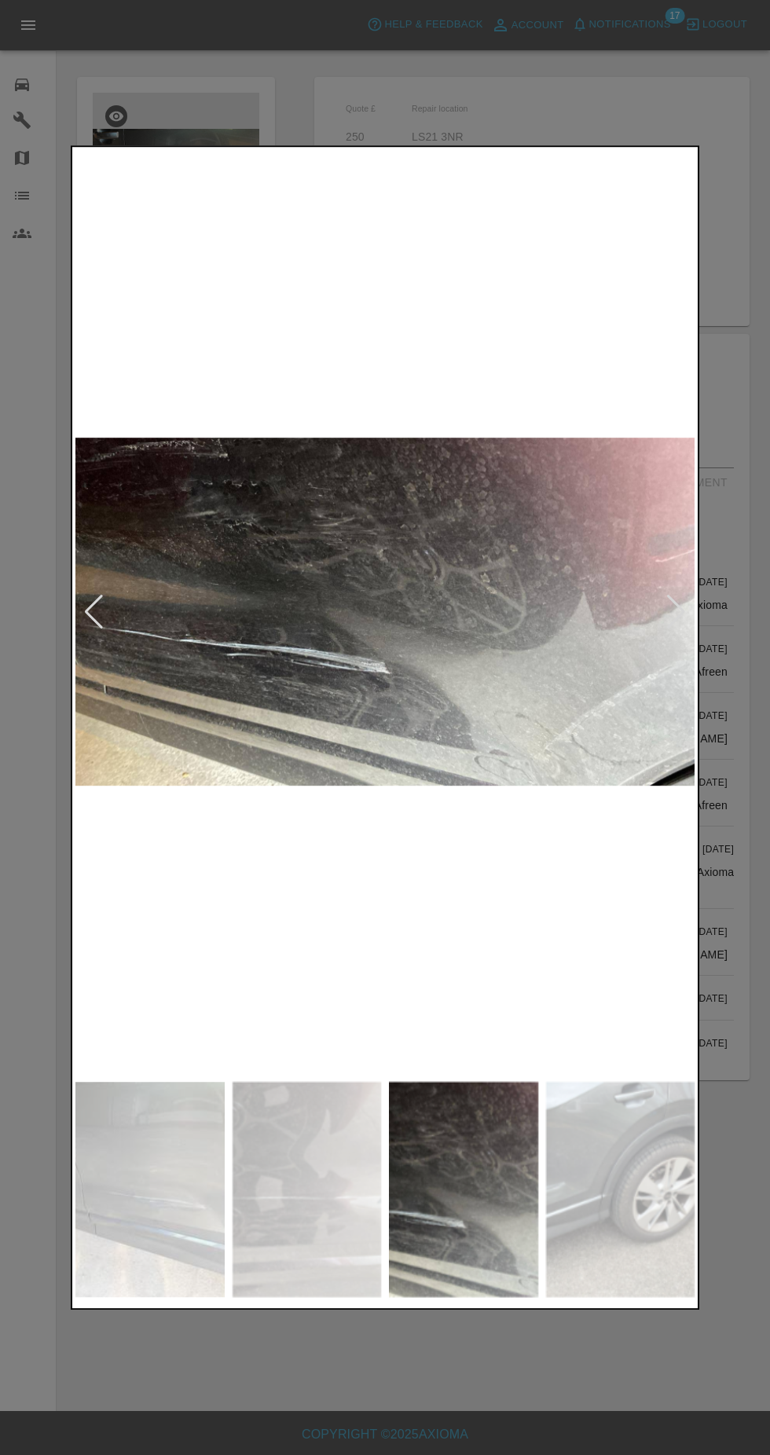
click at [313, 1184] on img at bounding box center [307, 1189] width 149 height 215
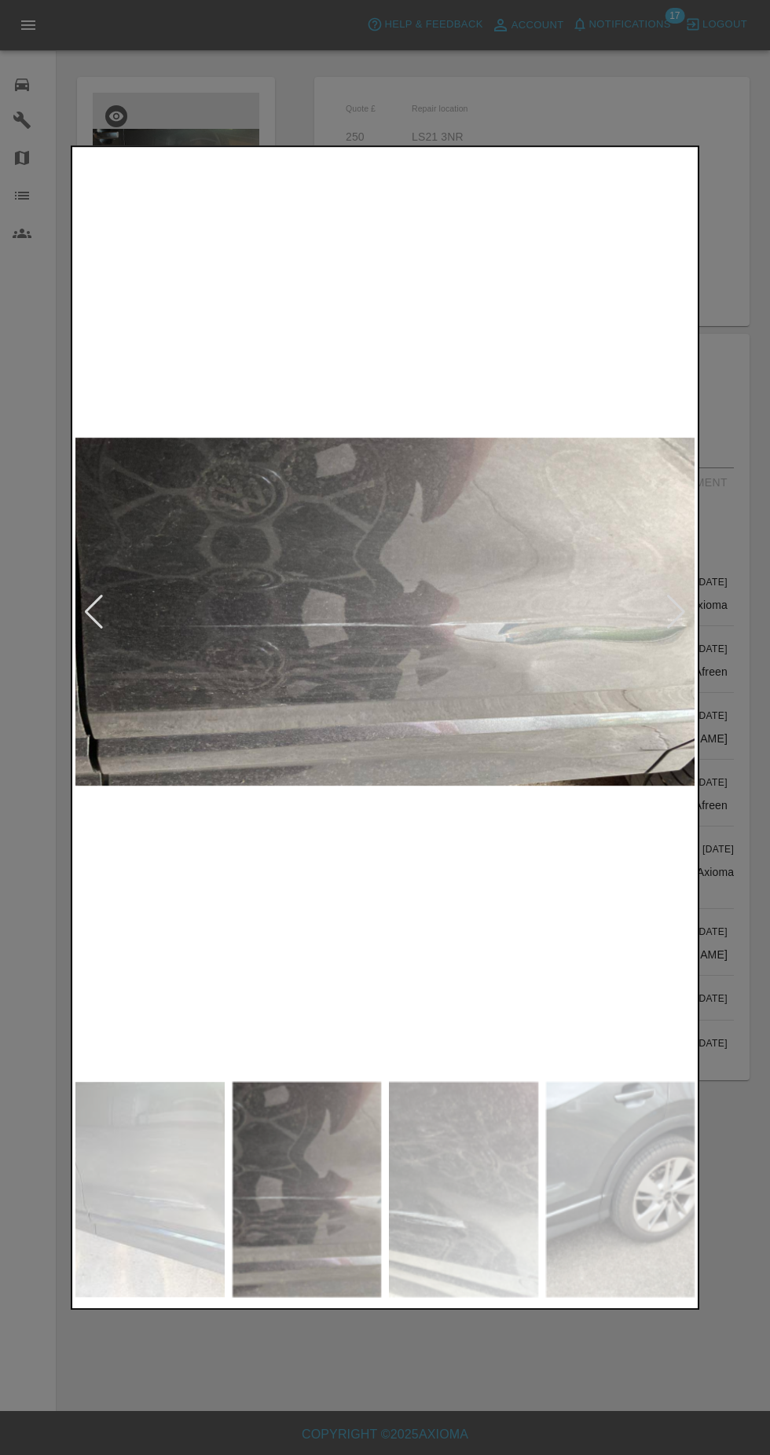
click at [181, 1189] on img at bounding box center [149, 1189] width 149 height 215
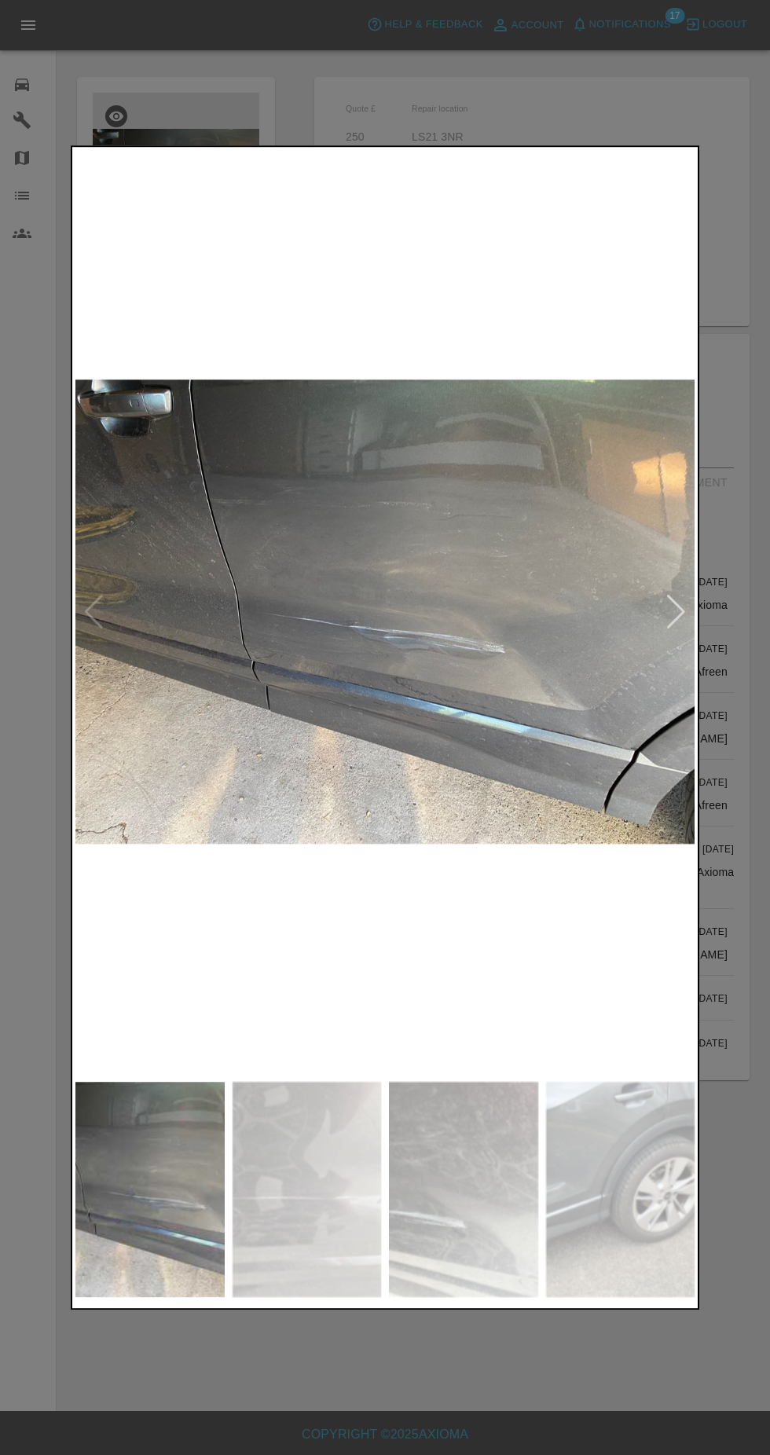
click at [658, 1183] on img at bounding box center [620, 1189] width 149 height 215
